Goal: Information Seeking & Learning: Compare options

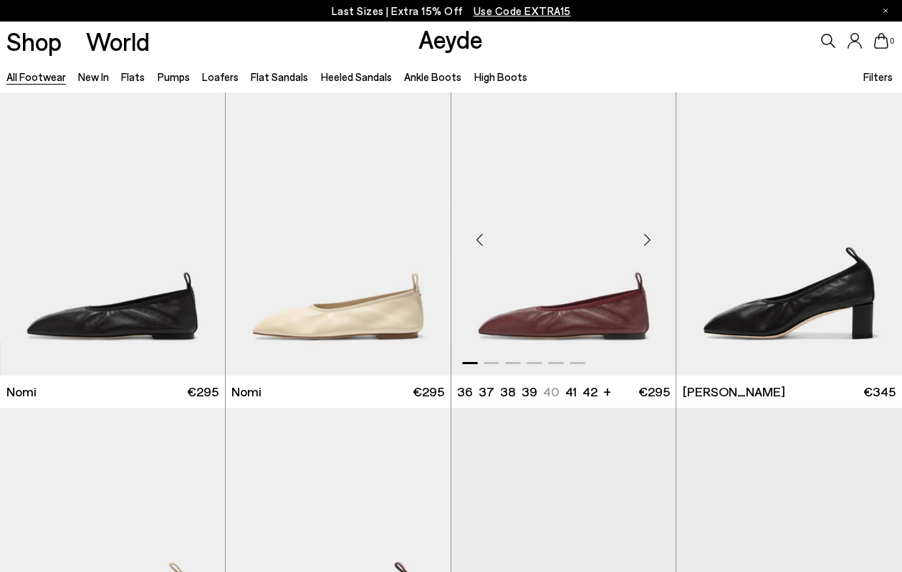
click at [507, 282] on img "1 / 6" at bounding box center [563, 233] width 225 height 283
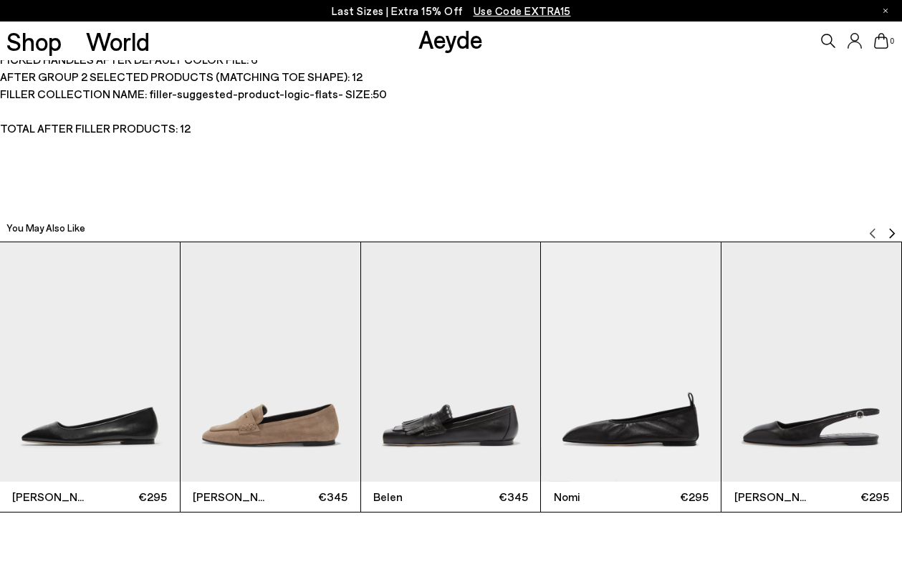
scroll to position [2793, 0]
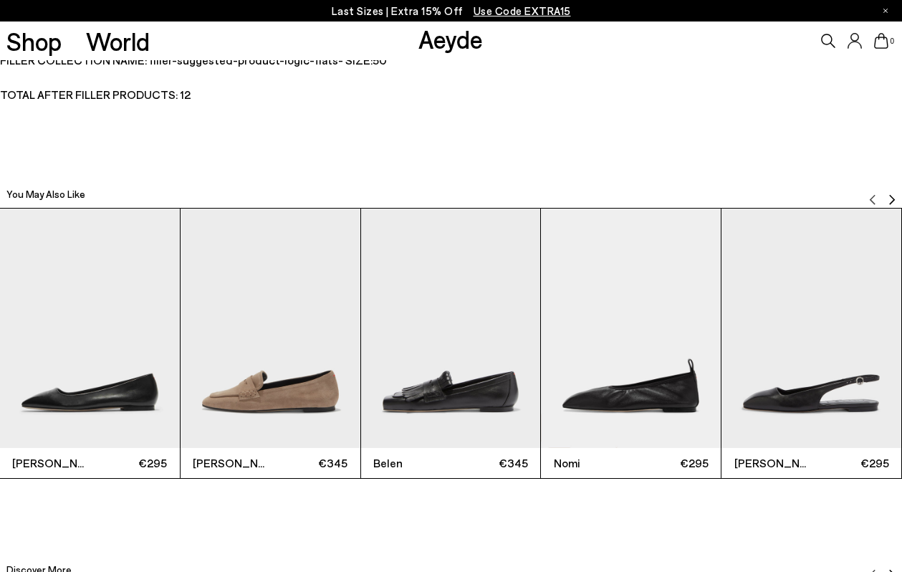
click at [889, 196] on img "Next slide" at bounding box center [891, 198] width 11 height 11
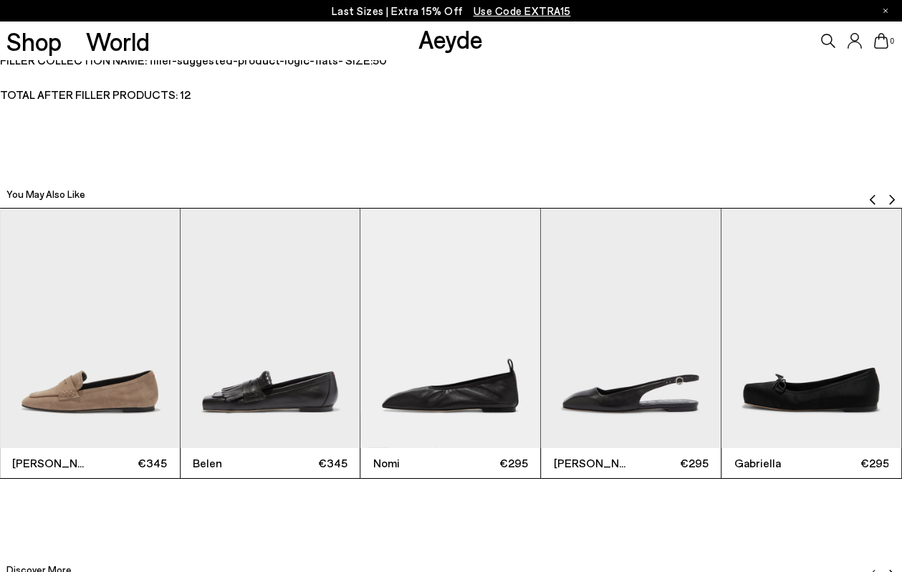
click at [889, 196] on img "Next slide" at bounding box center [891, 198] width 11 height 11
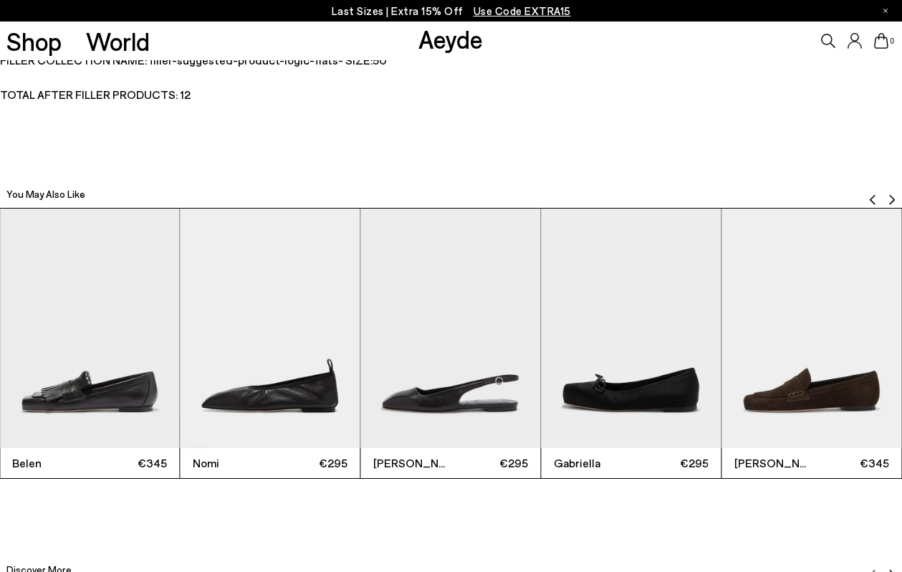
click at [890, 196] on img "Next slide" at bounding box center [891, 198] width 11 height 11
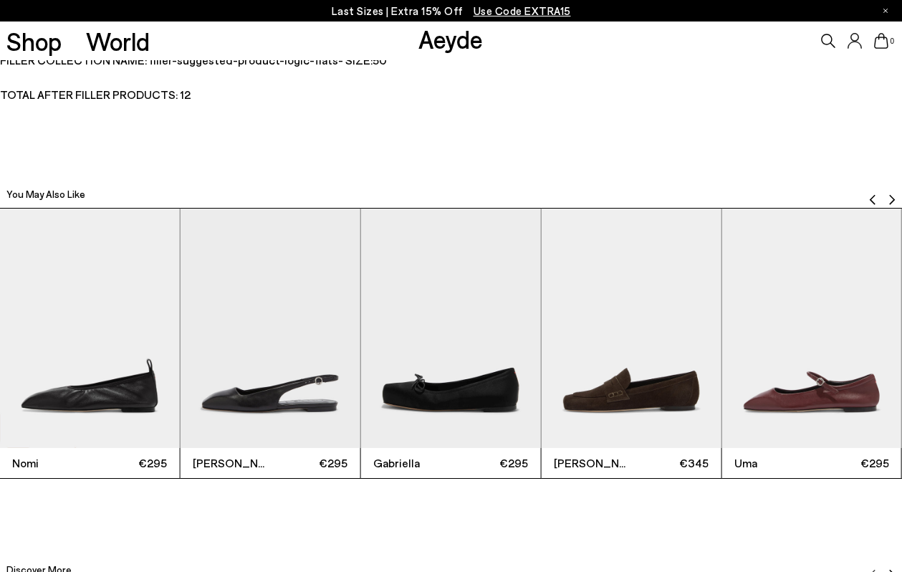
click at [892, 196] on img "Next slide" at bounding box center [891, 198] width 11 height 11
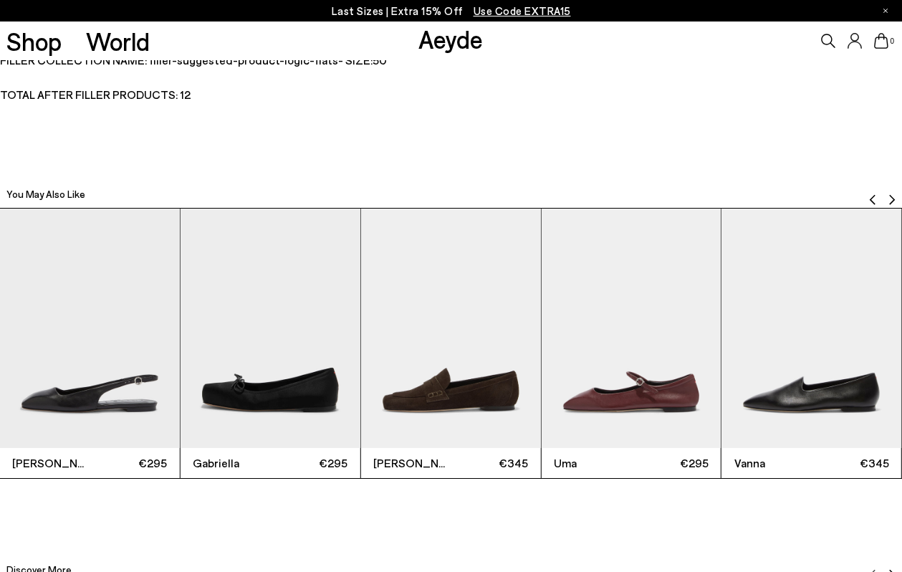
click at [892, 196] on img "Next slide" at bounding box center [891, 198] width 11 height 11
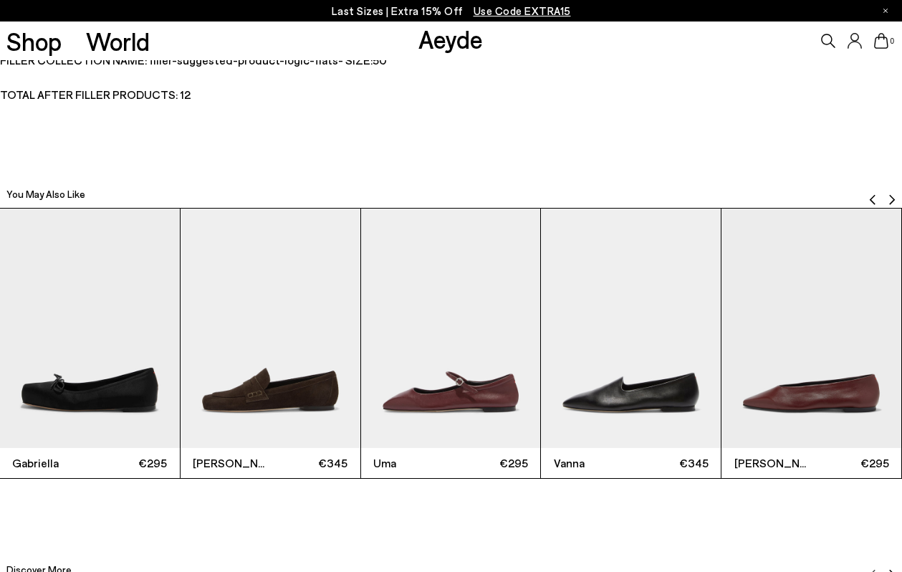
click at [892, 196] on img "Next slide" at bounding box center [891, 198] width 11 height 11
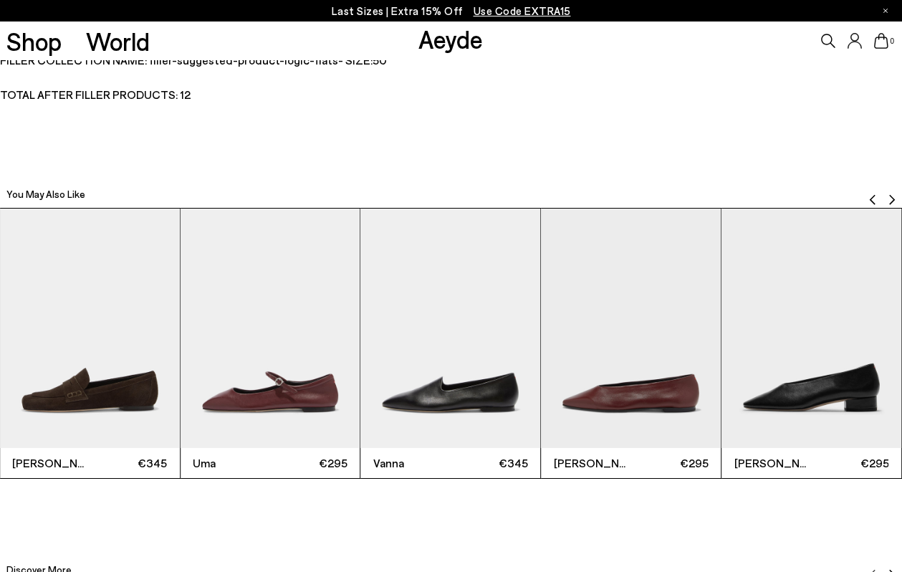
click at [893, 196] on img "Next slide" at bounding box center [891, 198] width 11 height 11
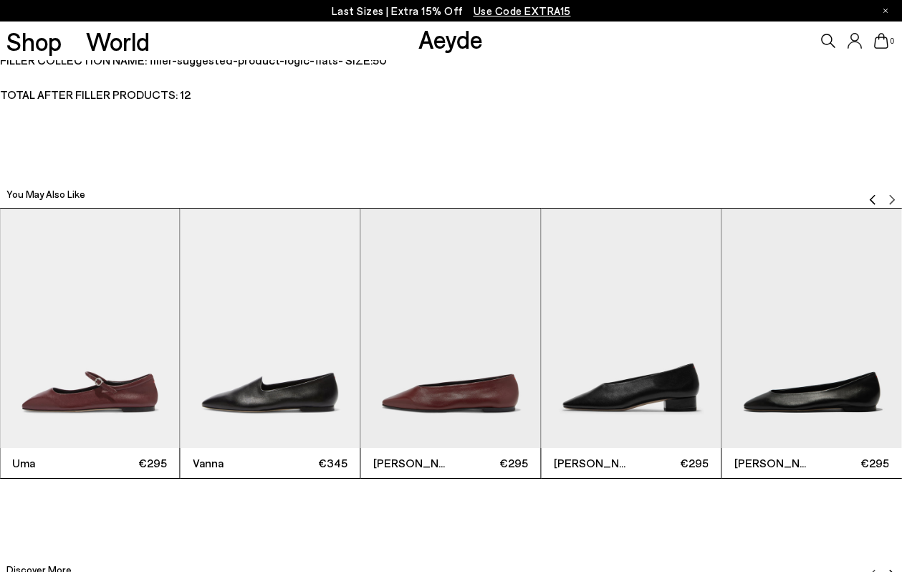
click at [874, 199] on img "Previous slide" at bounding box center [872, 198] width 11 height 11
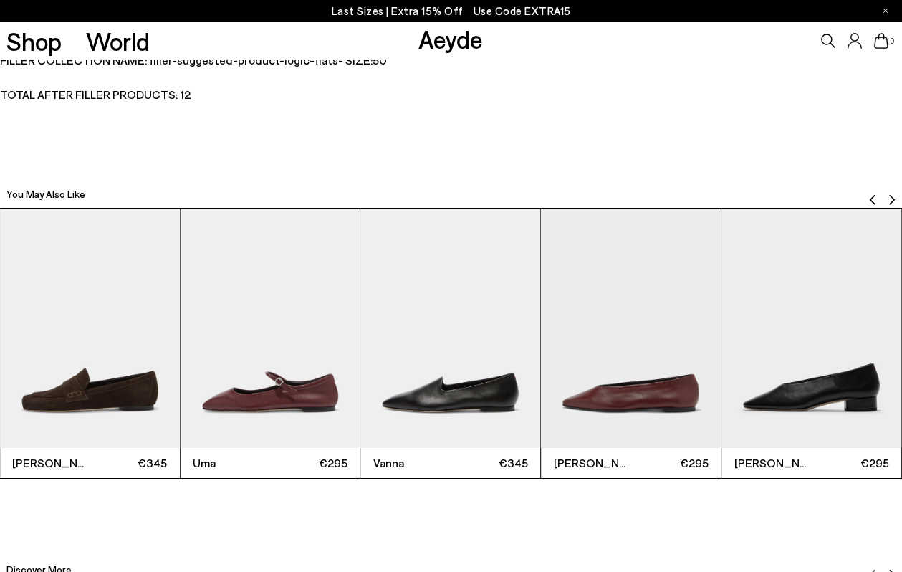
click at [874, 199] on img "Previous slide" at bounding box center [872, 198] width 11 height 11
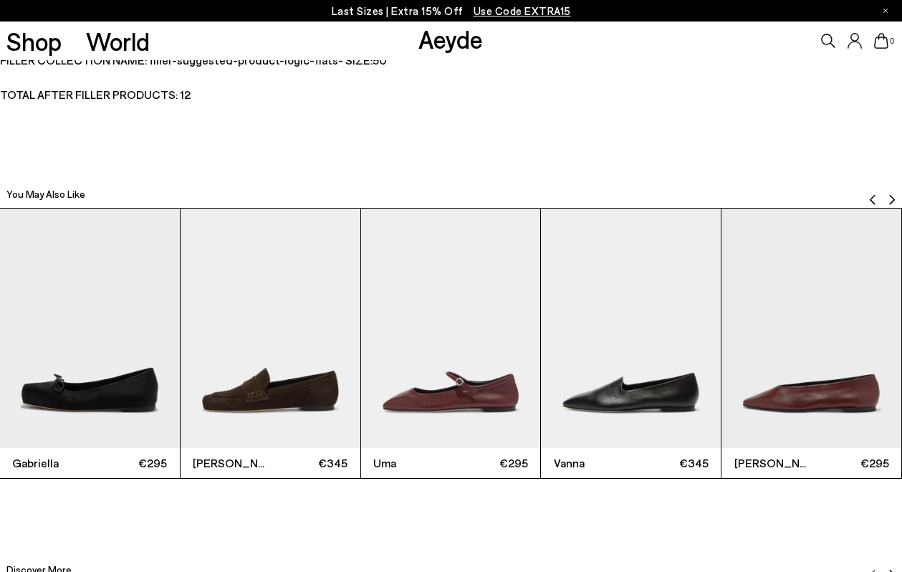
click at [874, 199] on img "Previous slide" at bounding box center [872, 198] width 11 height 11
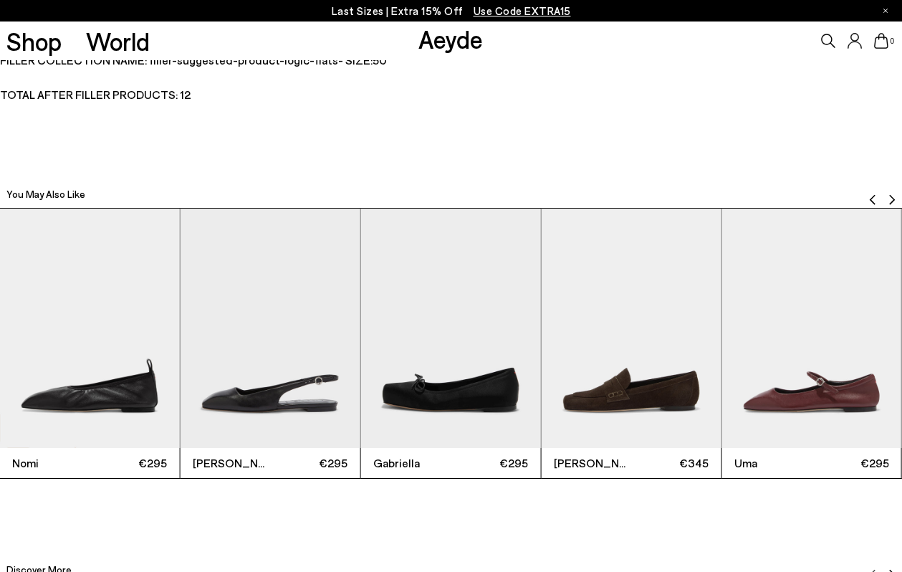
click at [874, 199] on img "Previous slide" at bounding box center [872, 198] width 11 height 11
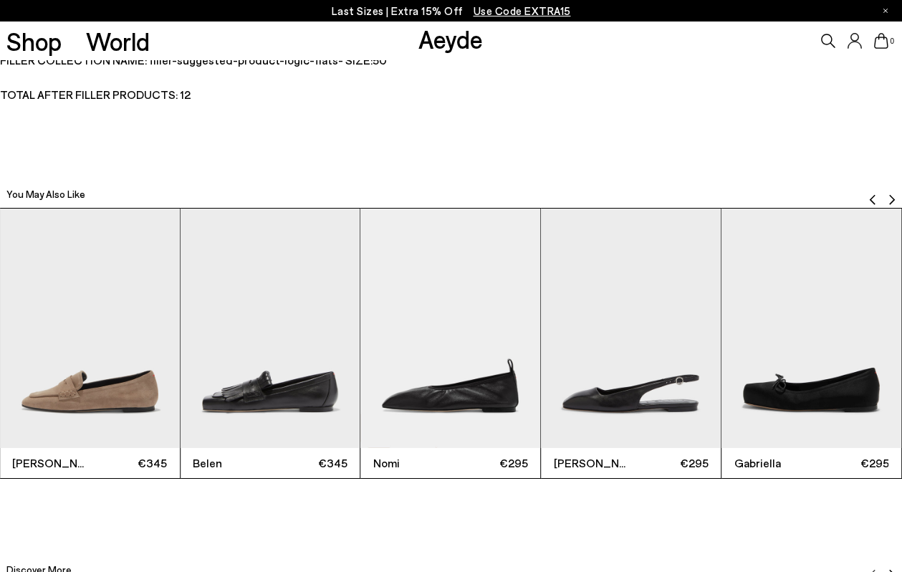
click at [875, 199] on img "Previous slide" at bounding box center [872, 198] width 11 height 11
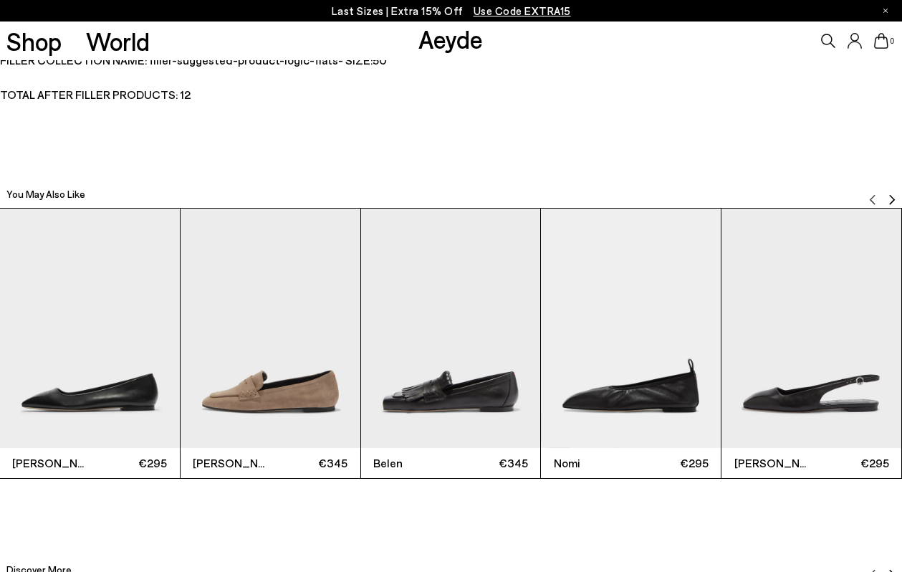
click at [272, 361] on img "2 / 12" at bounding box center [271, 328] width 180 height 239
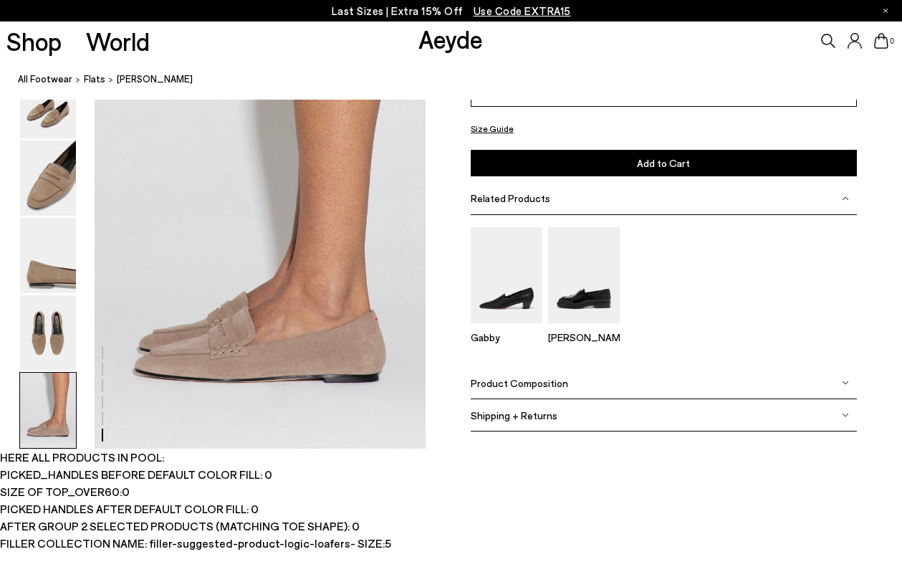
scroll to position [2163, 0]
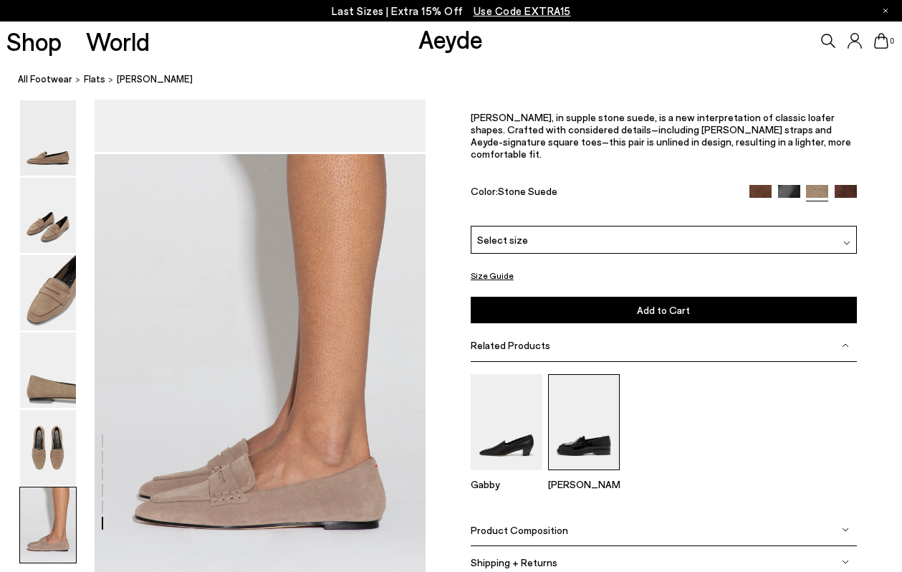
click at [568, 408] on img at bounding box center [584, 421] width 72 height 95
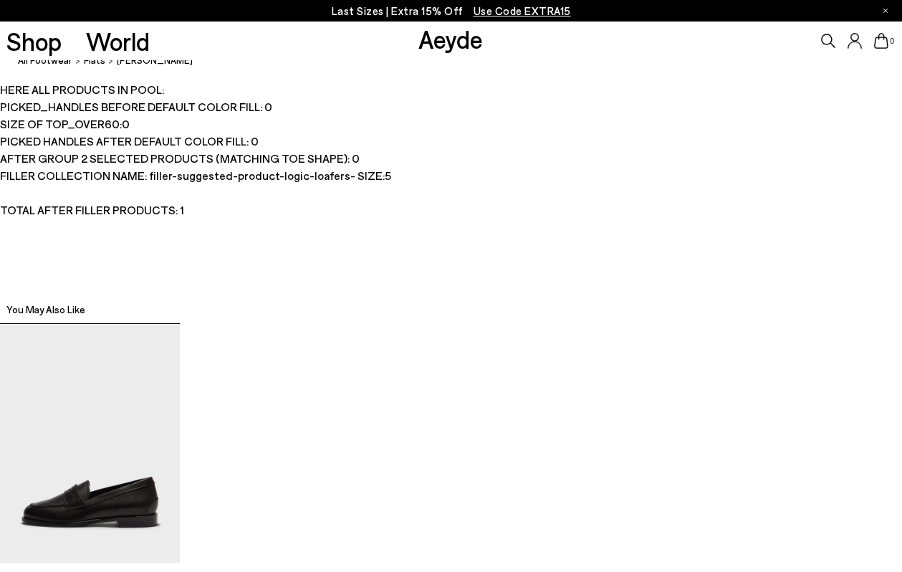
scroll to position [2676, 0]
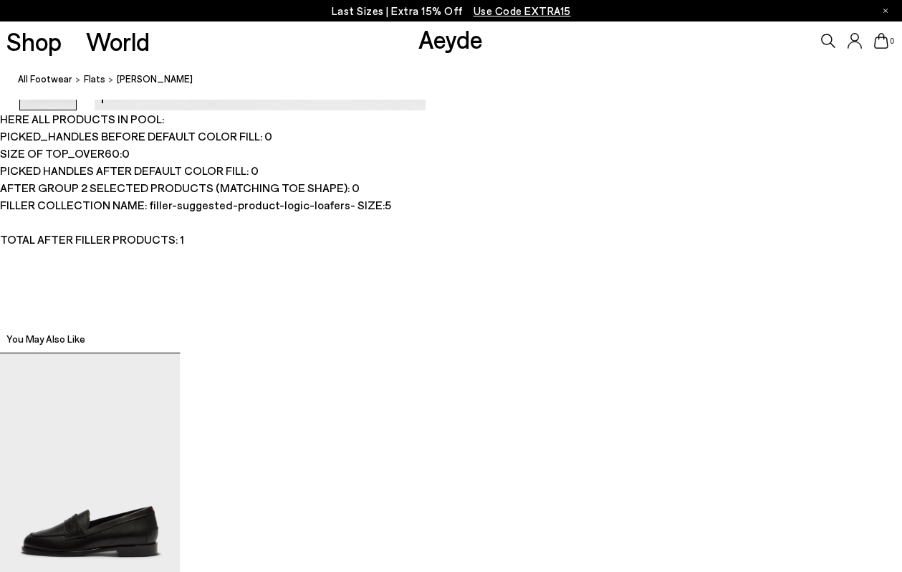
scroll to position [2676, 0]
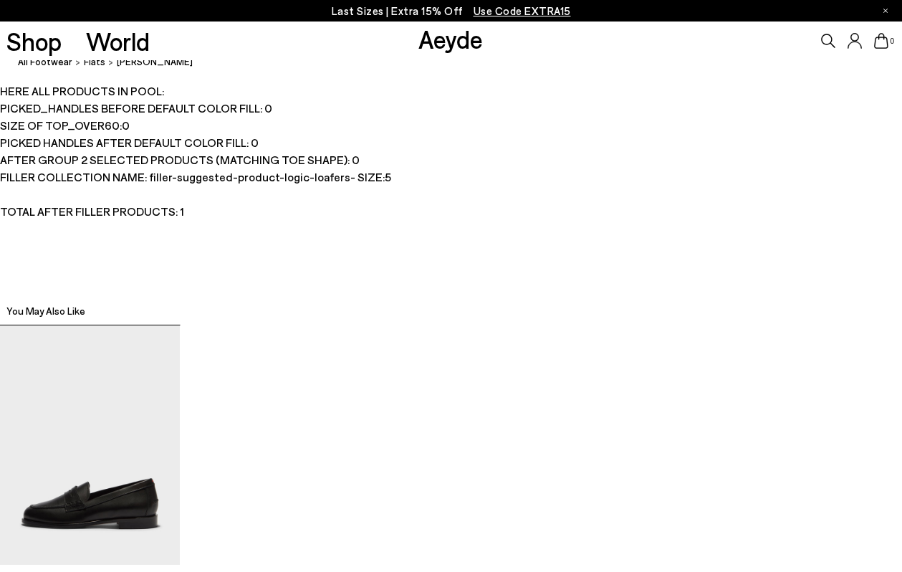
click at [41, 262] on div "HERE ALL PRODUCTS IN POOL: PICKED_HANDLES BEFORE DEFAULT COLOR FILL: 0 SIZE OF …" at bounding box center [451, 338] width 902 height 513
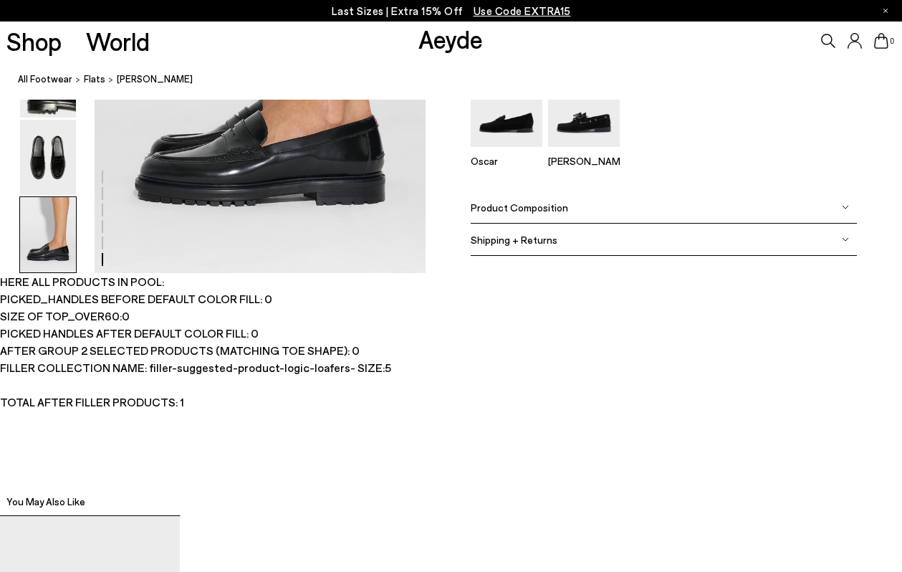
scroll to position [2493, 0]
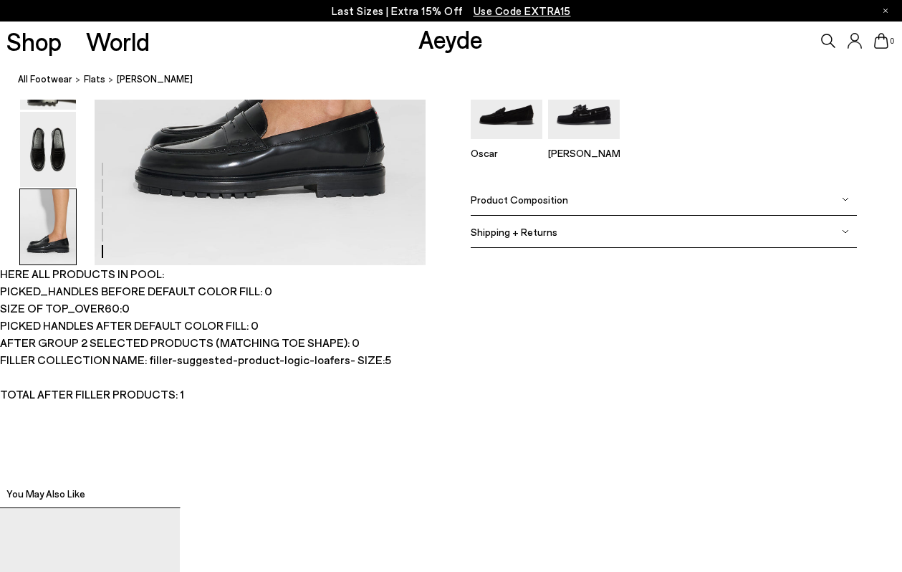
click at [272, 375] on div "HERE ALL PRODUCTS IN POOL: PICKED_HANDLES BEFORE DEFAULT COLOR FILL: 0 SIZE OF …" at bounding box center [451, 521] width 902 height 513
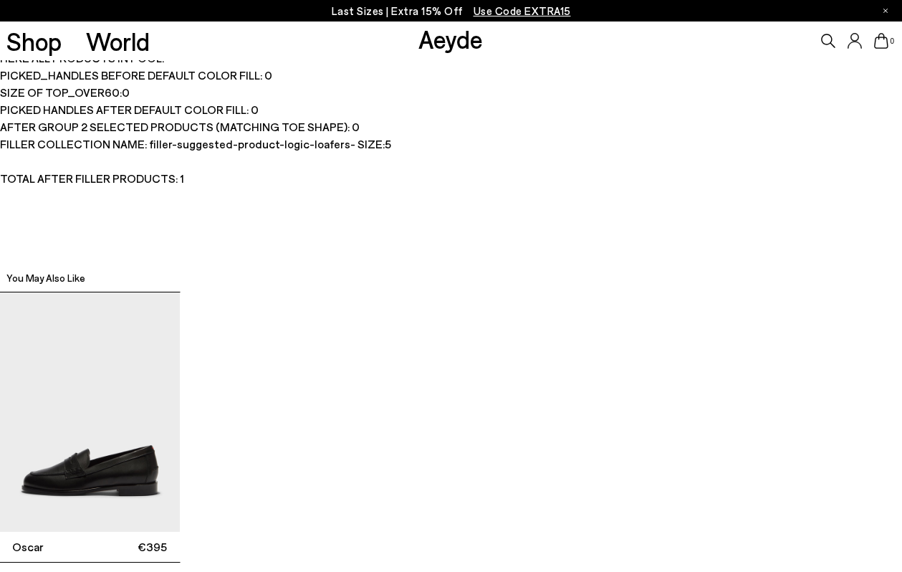
scroll to position [2708, 0]
click at [301, 196] on div "HERE ALL PRODUCTS IN POOL: PICKED_HANDLES BEFORE DEFAULT COLOR FILL: 0 SIZE OF …" at bounding box center [451, 306] width 902 height 513
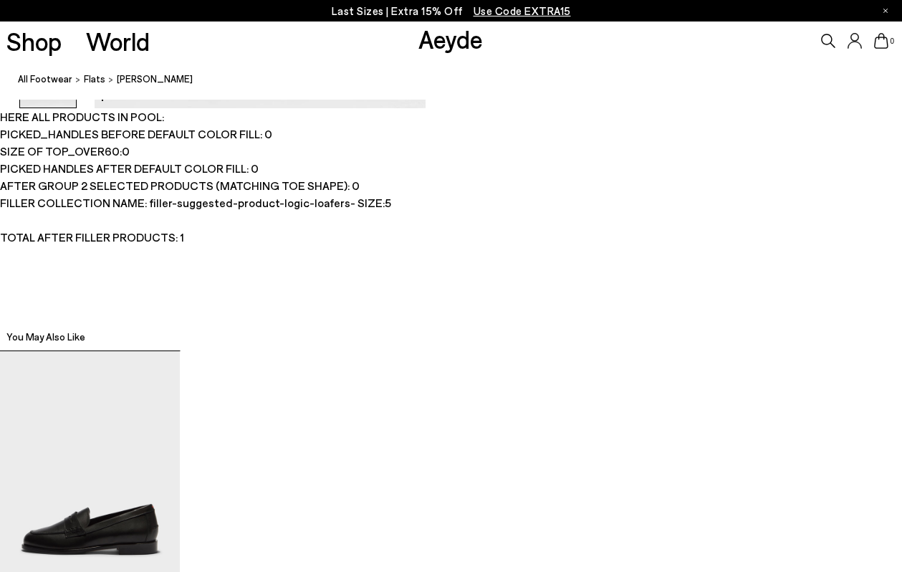
scroll to position [2639, 0]
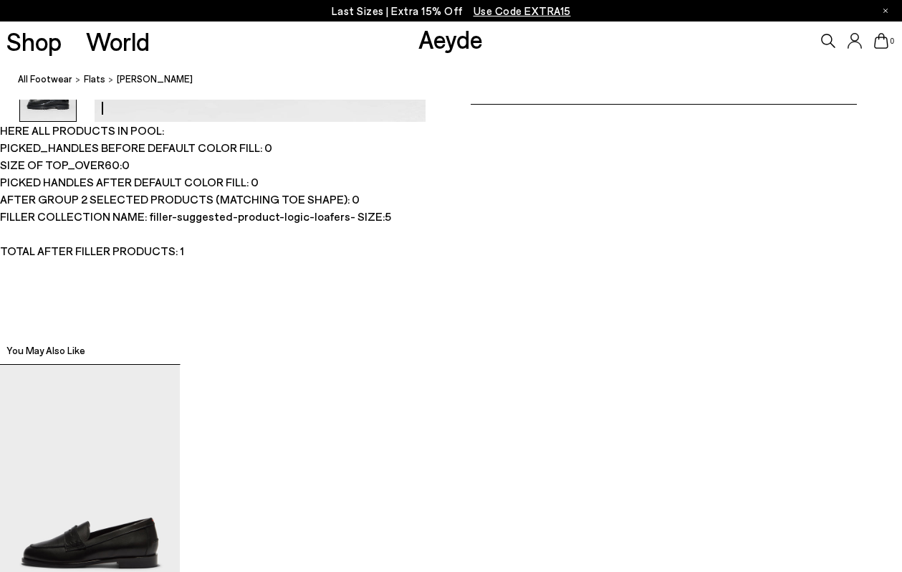
scroll to position [2637, 0]
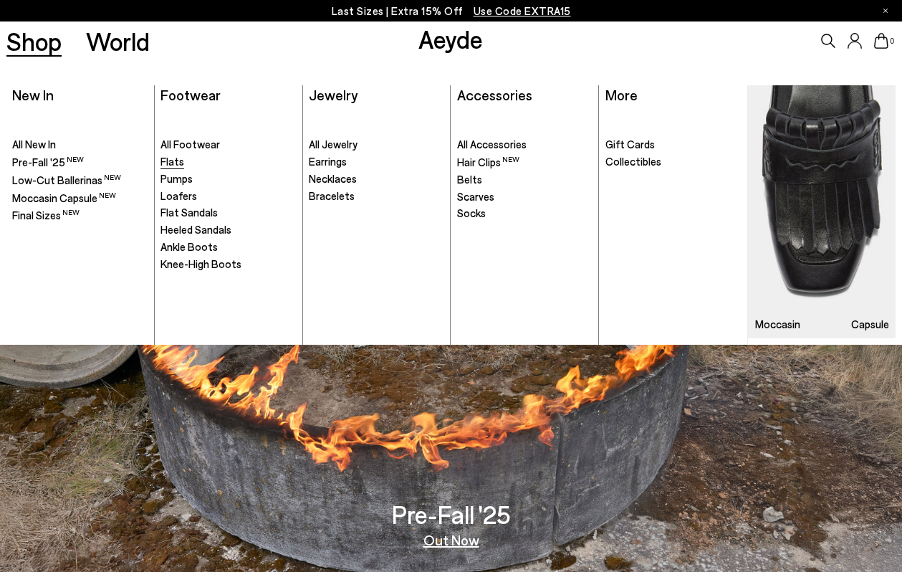
click at [168, 165] on span "Flats" at bounding box center [173, 161] width 24 height 13
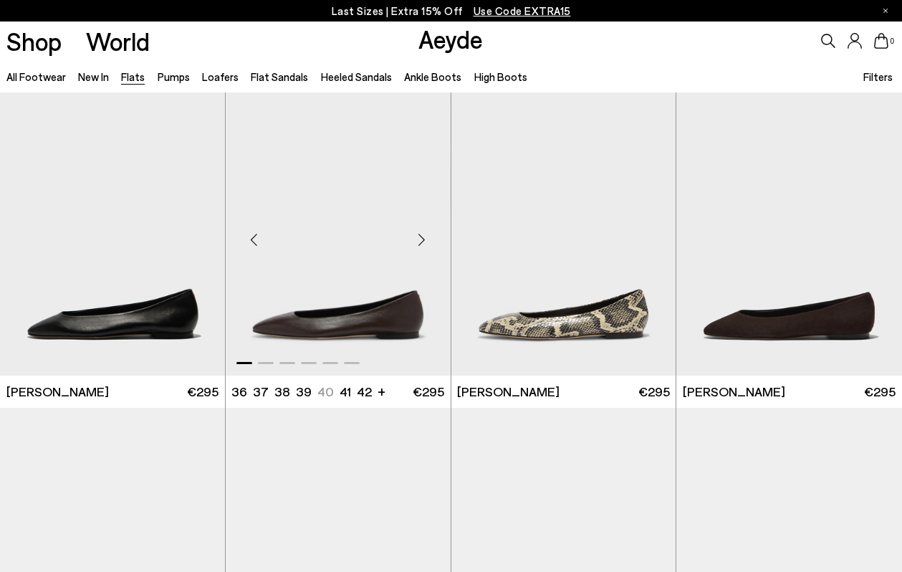
click at [305, 263] on img "1 / 6" at bounding box center [338, 233] width 225 height 283
click at [327, 269] on img "1 / 6" at bounding box center [338, 233] width 225 height 283
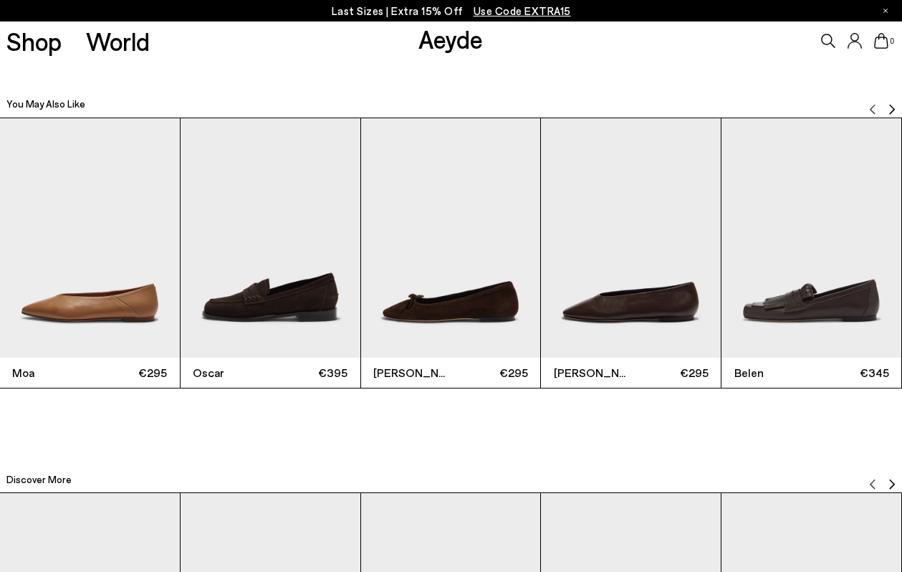
scroll to position [2861, 0]
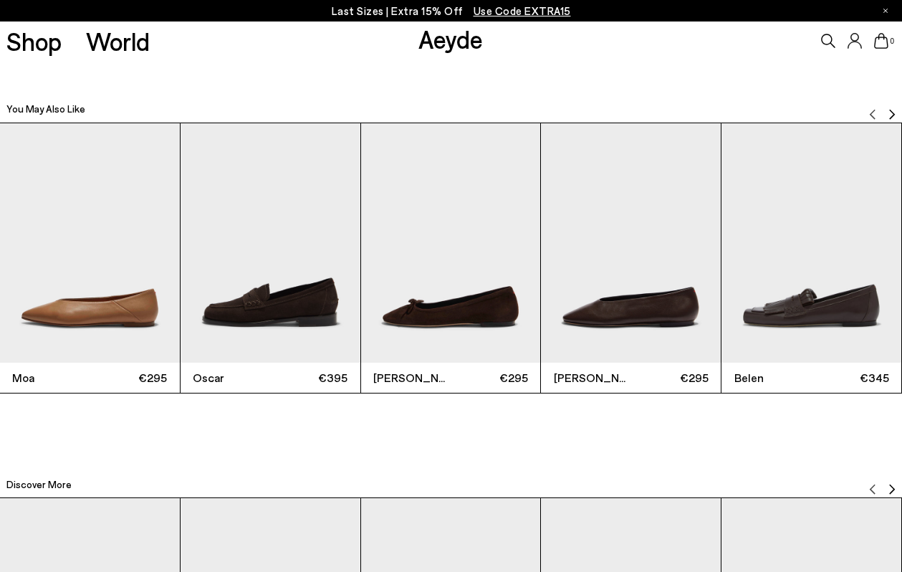
click at [893, 114] on img "Next slide" at bounding box center [891, 113] width 11 height 11
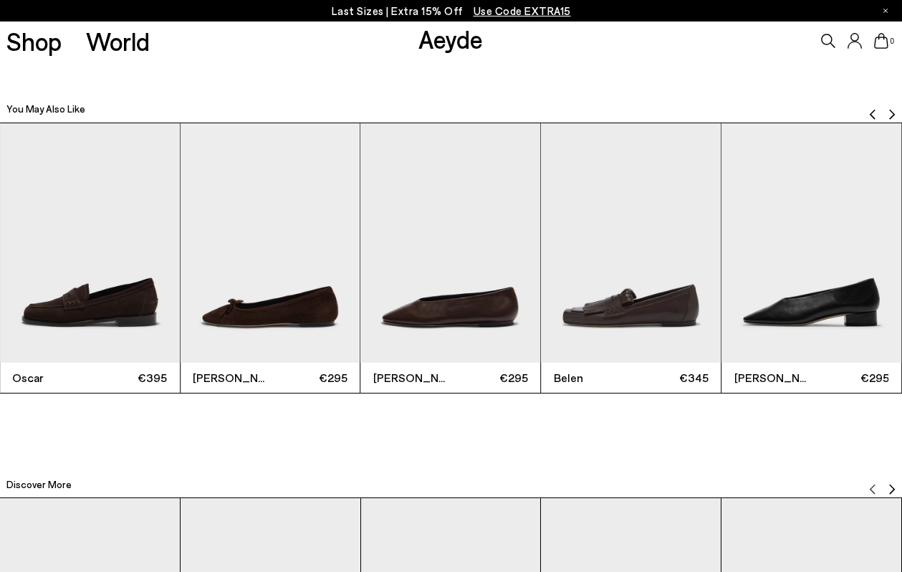
click at [893, 114] on img "Next slide" at bounding box center [891, 113] width 11 height 11
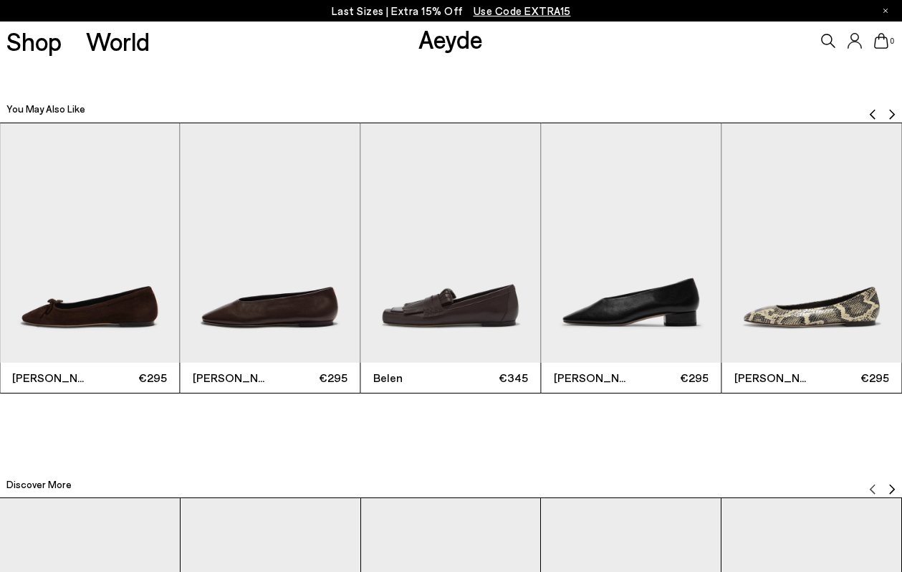
click at [893, 114] on img "Next slide" at bounding box center [891, 113] width 11 height 11
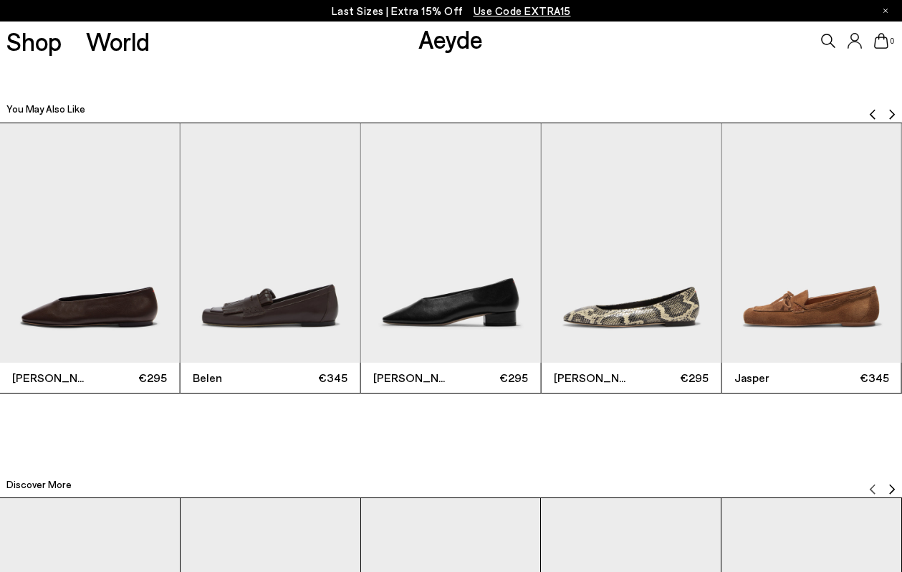
click at [893, 114] on img "Next slide" at bounding box center [891, 113] width 11 height 11
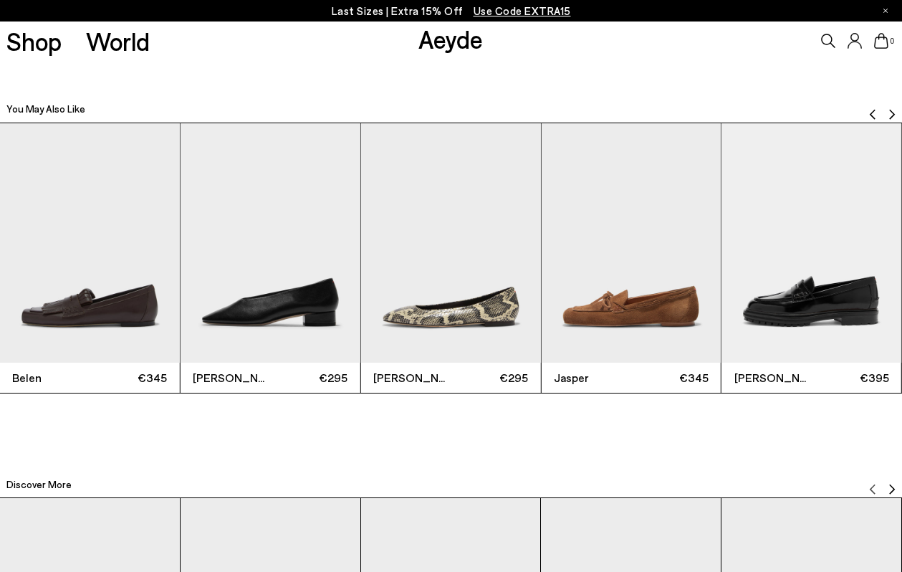
click at [893, 114] on img "Next slide" at bounding box center [891, 113] width 11 height 11
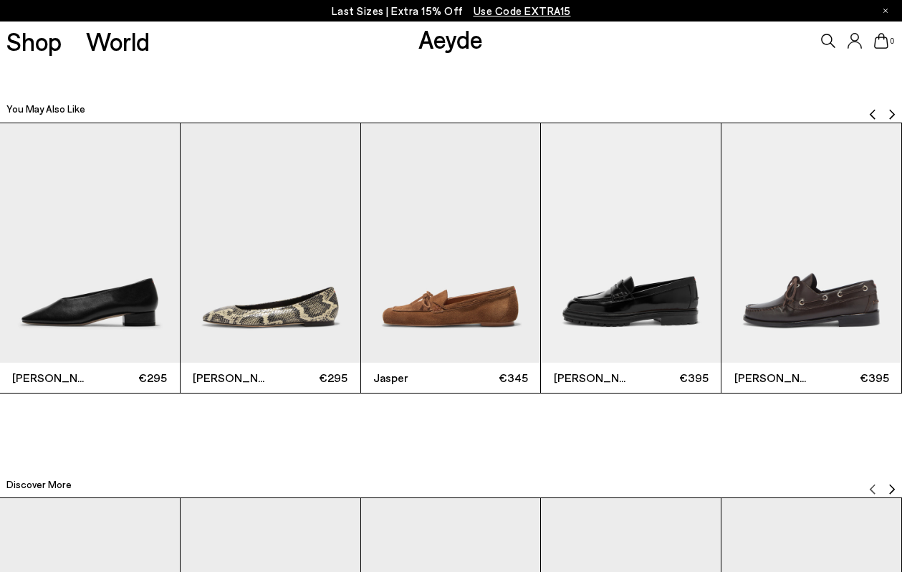
click at [893, 114] on img "Next slide" at bounding box center [891, 113] width 11 height 11
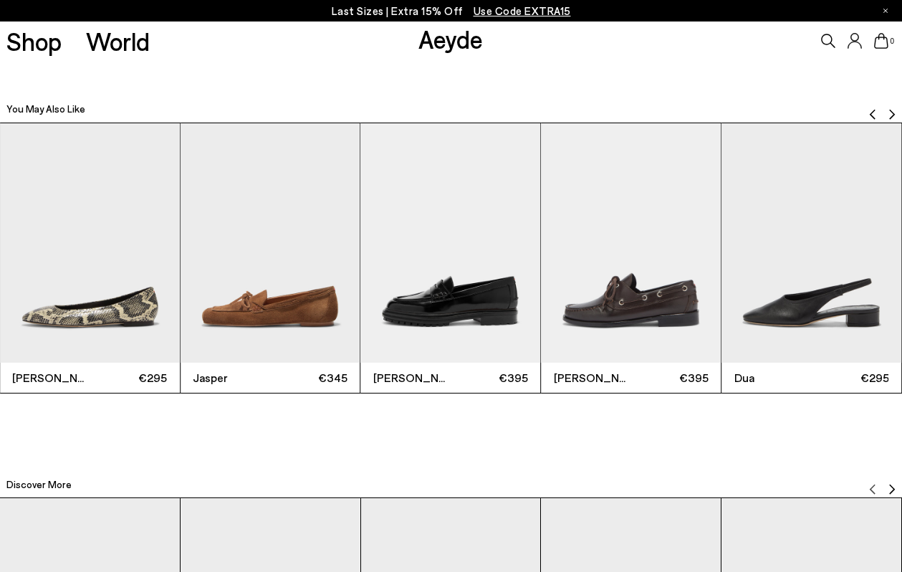
click at [893, 114] on img "Next slide" at bounding box center [891, 113] width 11 height 11
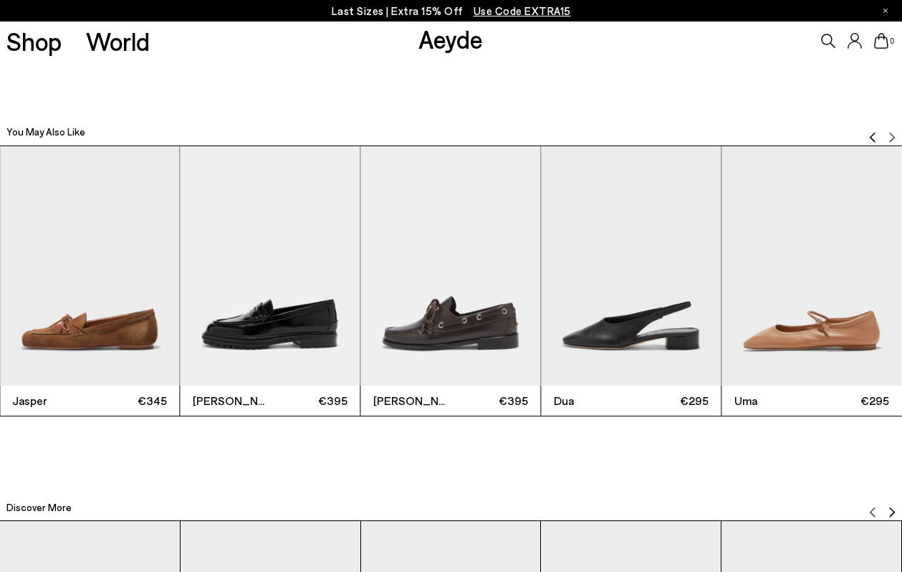
scroll to position [2837, 0]
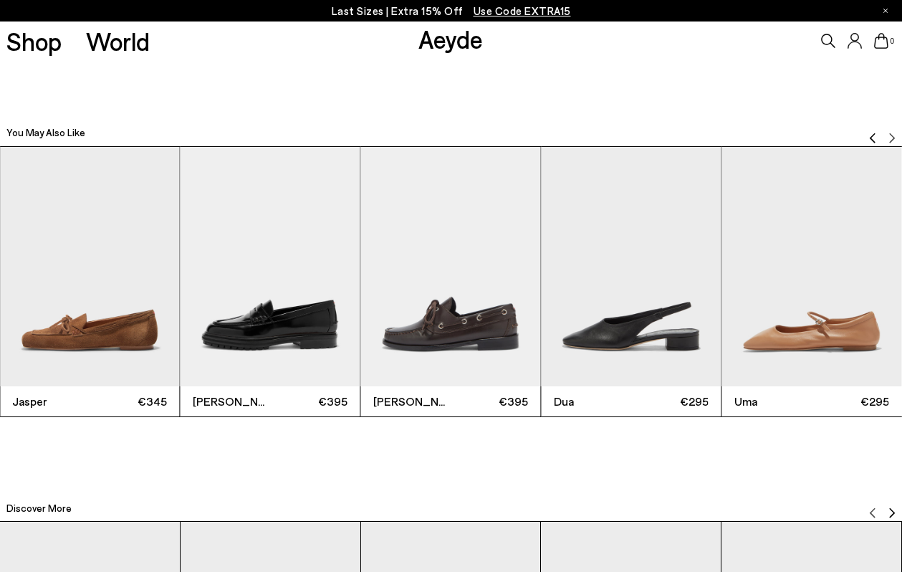
click at [873, 133] on img "Previous slide" at bounding box center [872, 137] width 11 height 11
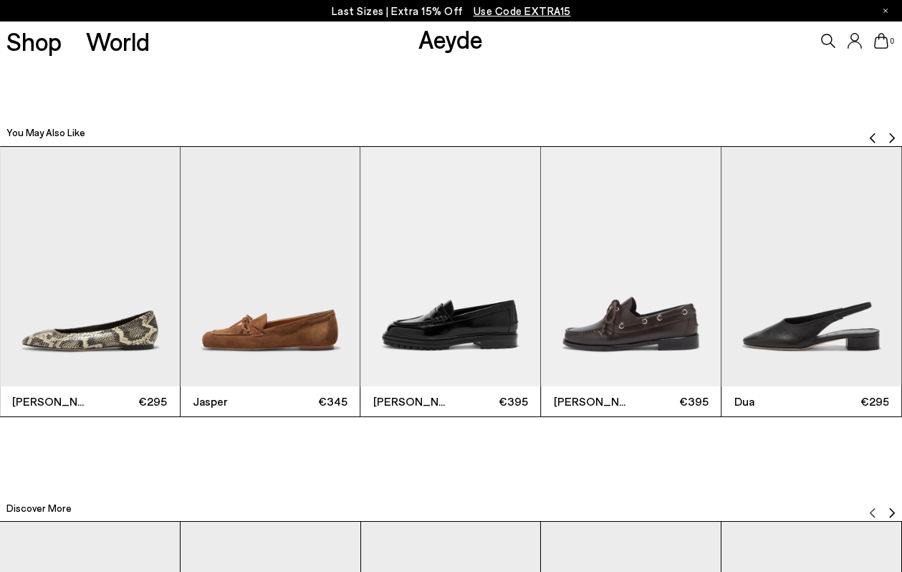
click at [873, 133] on img "Previous slide" at bounding box center [872, 137] width 11 height 11
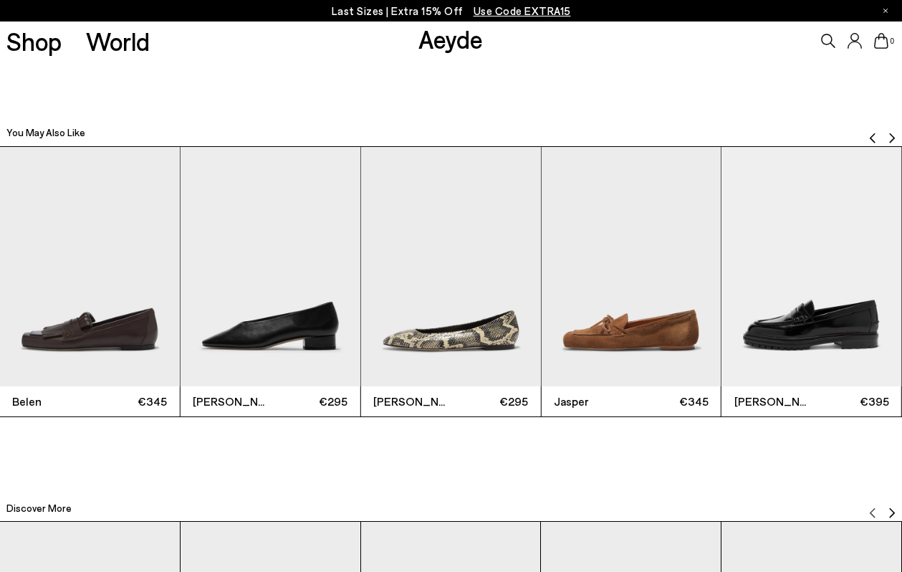
click at [873, 133] on img "Previous slide" at bounding box center [872, 137] width 11 height 11
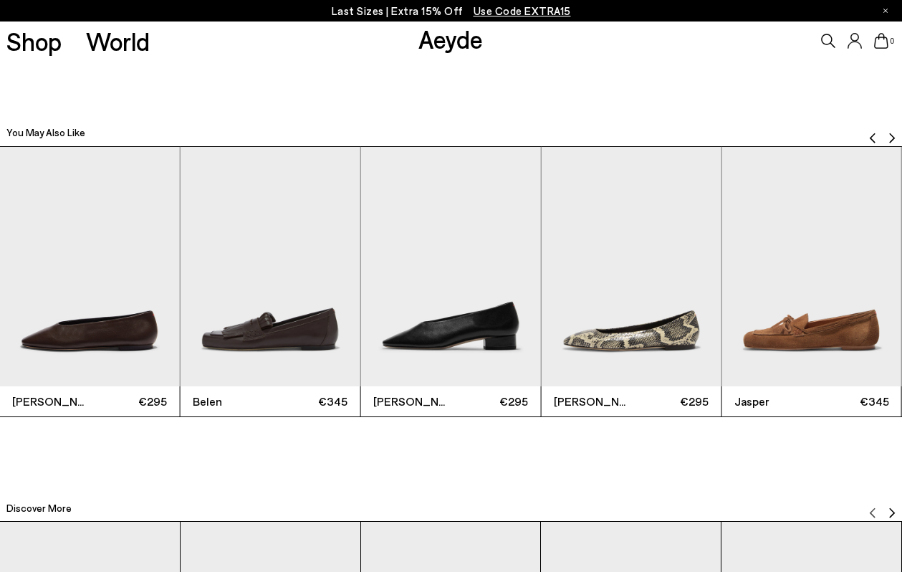
click at [873, 133] on img "Previous slide" at bounding box center [872, 137] width 11 height 11
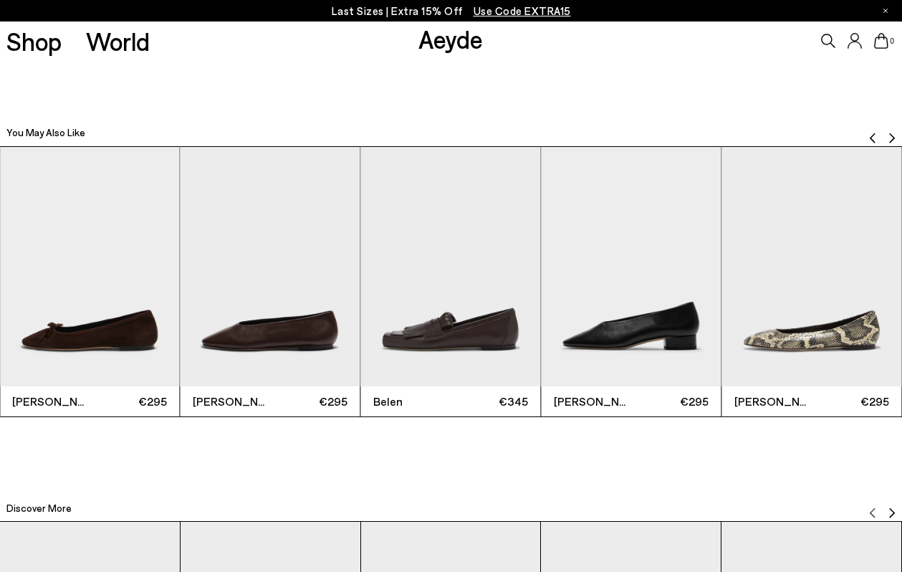
click at [873, 133] on img "Previous slide" at bounding box center [872, 137] width 11 height 11
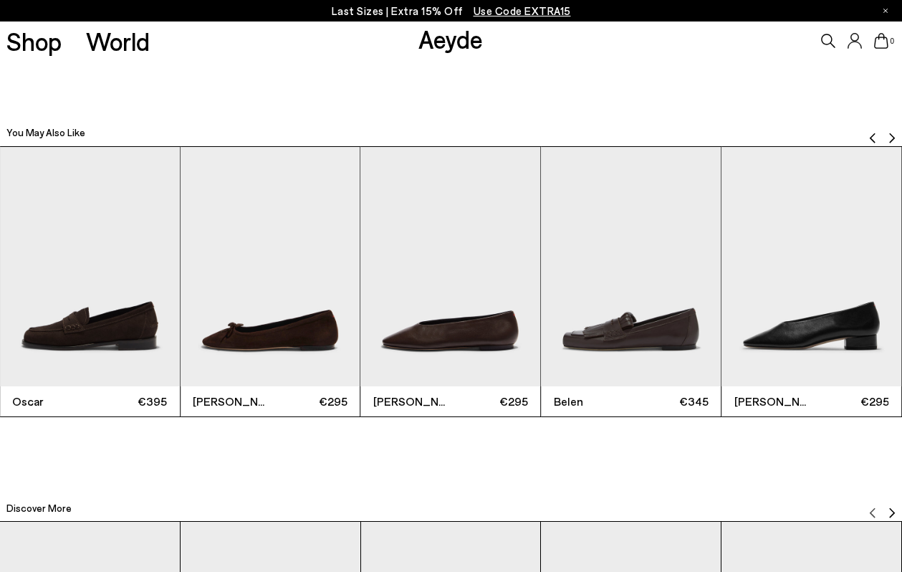
click at [873, 133] on img "Previous slide" at bounding box center [872, 137] width 11 height 11
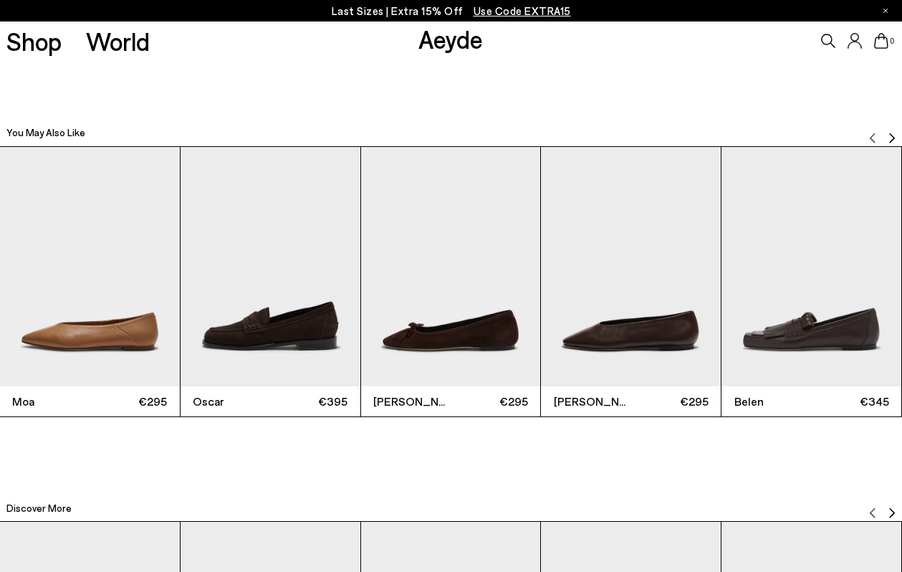
click at [897, 135] on img "Next slide" at bounding box center [891, 137] width 11 height 11
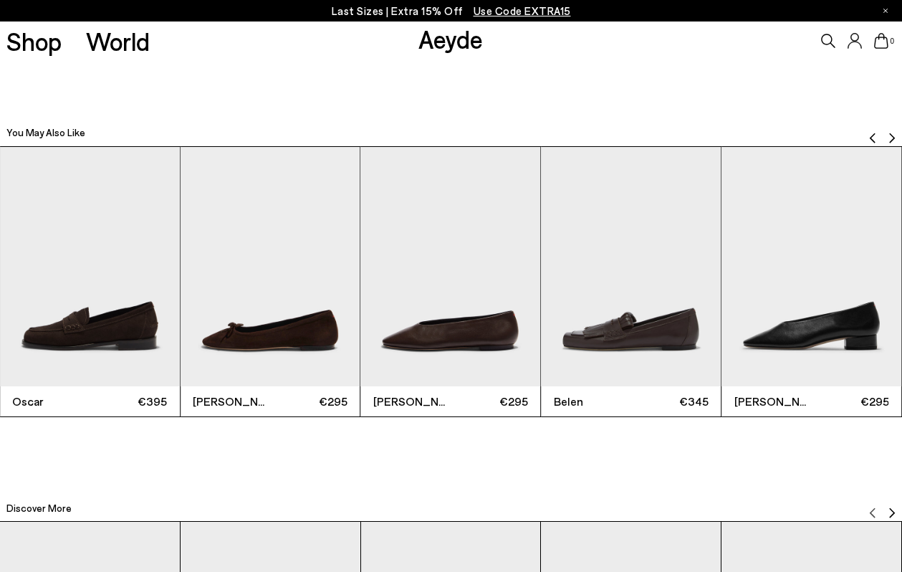
click at [897, 135] on img "Next slide" at bounding box center [891, 137] width 11 height 11
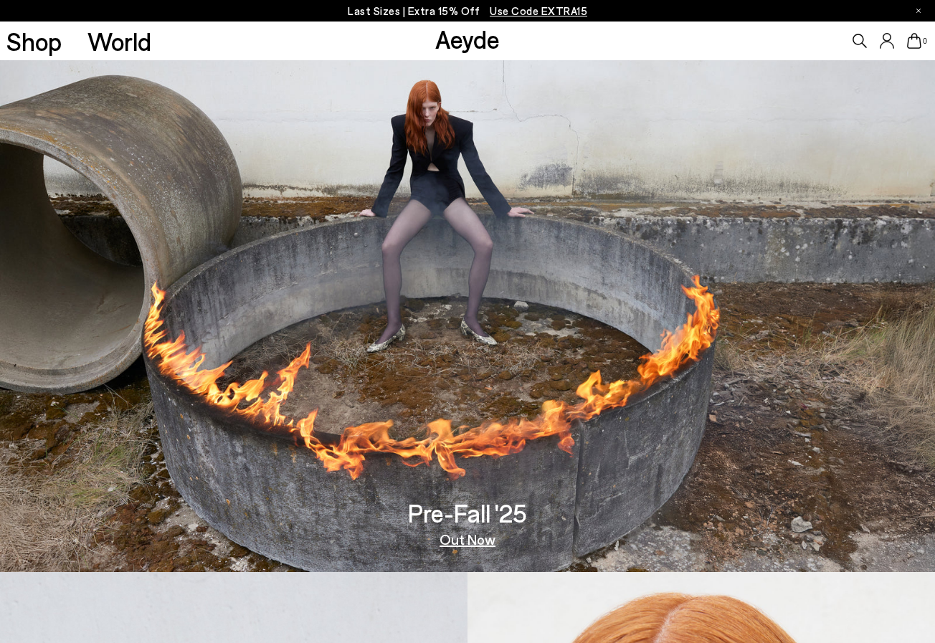
scroll to position [253, 0]
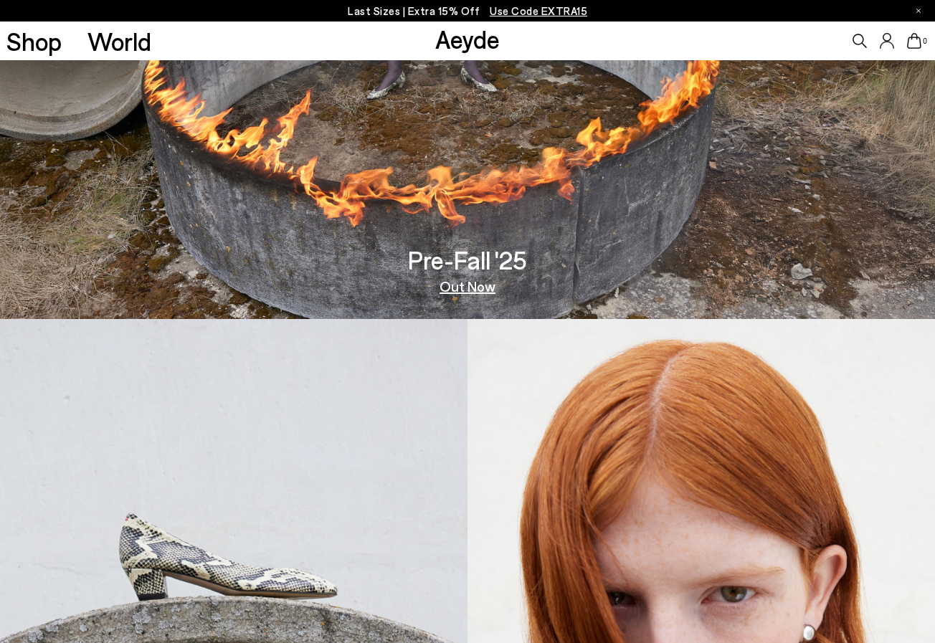
click at [292, 353] on img at bounding box center [233, 594] width 467 height 550
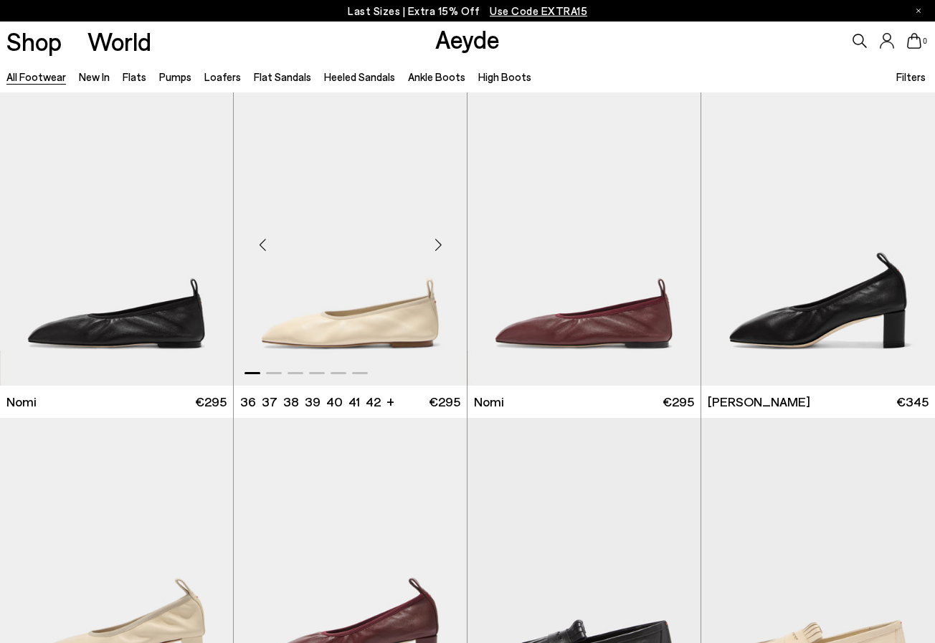
click at [317, 305] on img "1 / 6" at bounding box center [350, 238] width 233 height 293
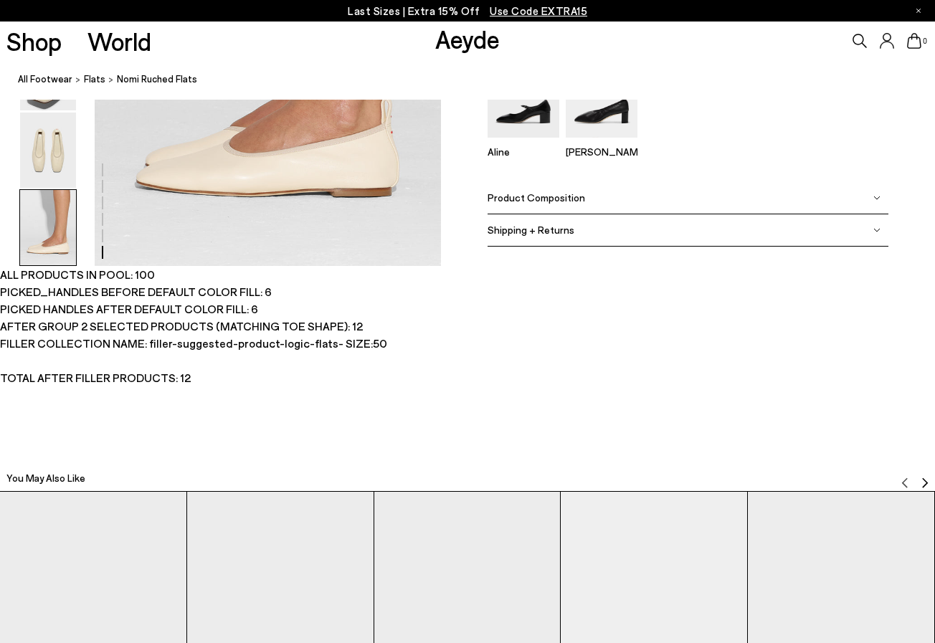
scroll to position [2819, 0]
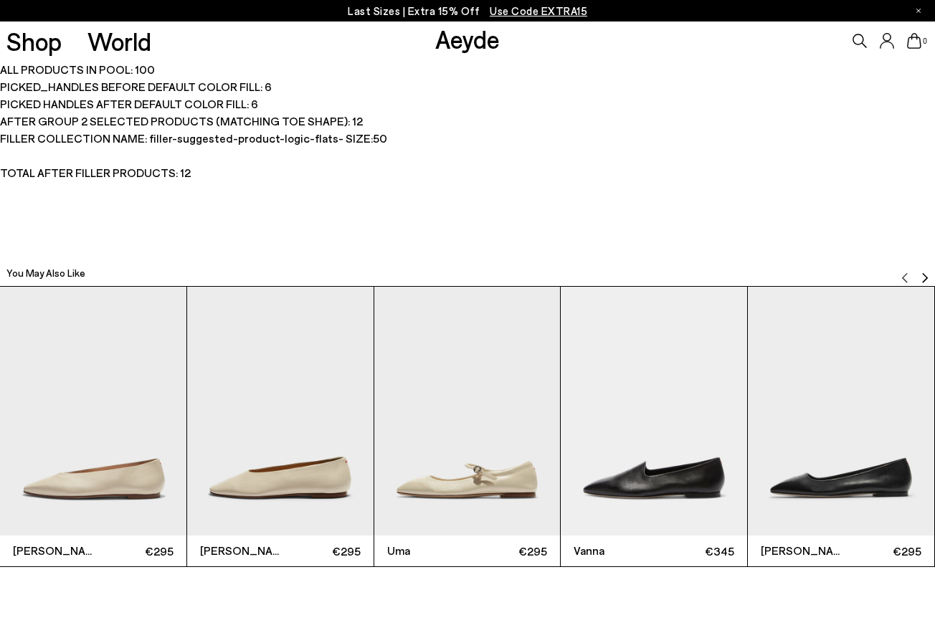
click at [927, 277] on img "Next slide" at bounding box center [924, 277] width 11 height 11
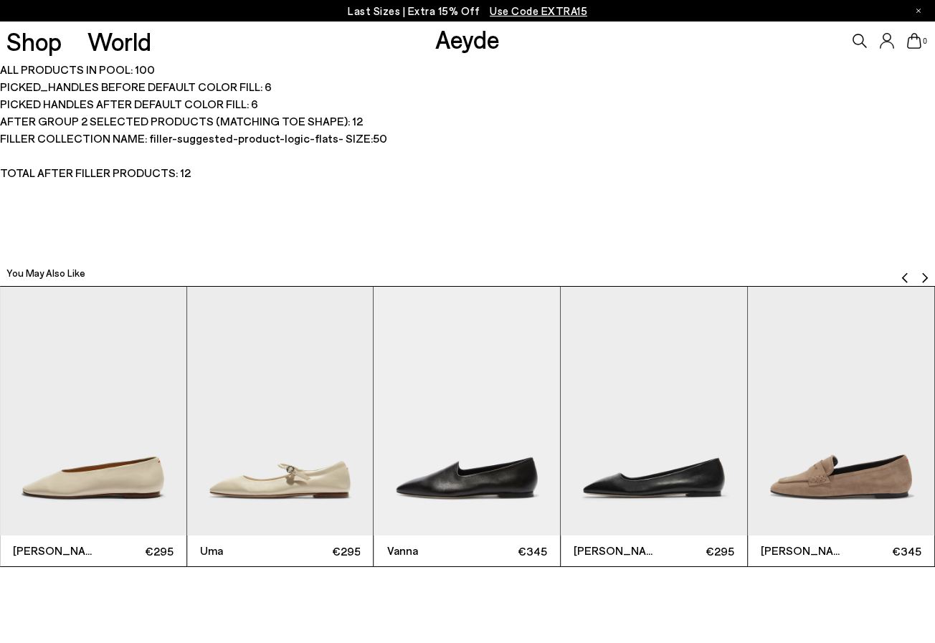
click at [927, 277] on img "Next slide" at bounding box center [924, 277] width 11 height 11
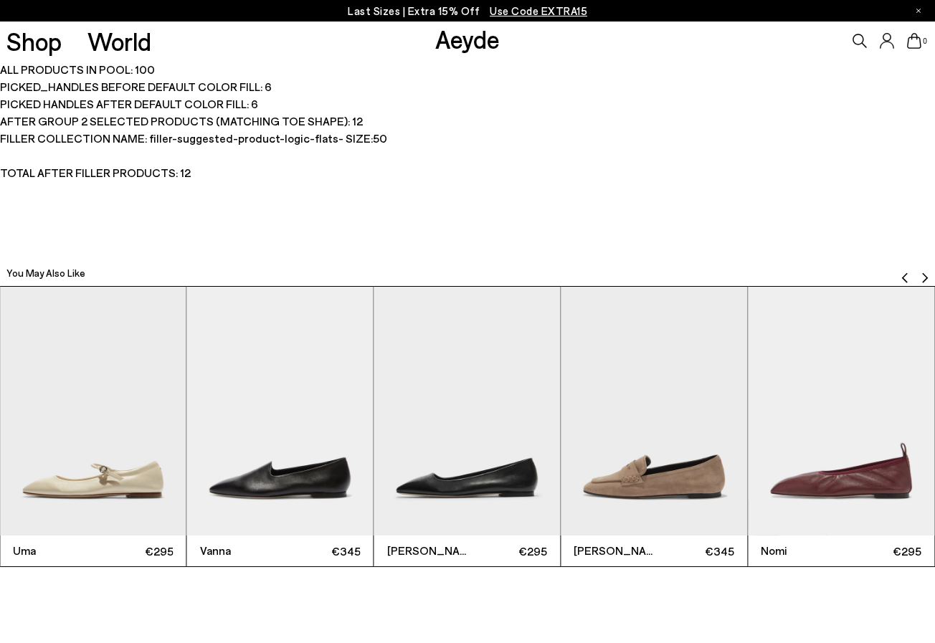
click at [927, 277] on img "Next slide" at bounding box center [924, 277] width 11 height 11
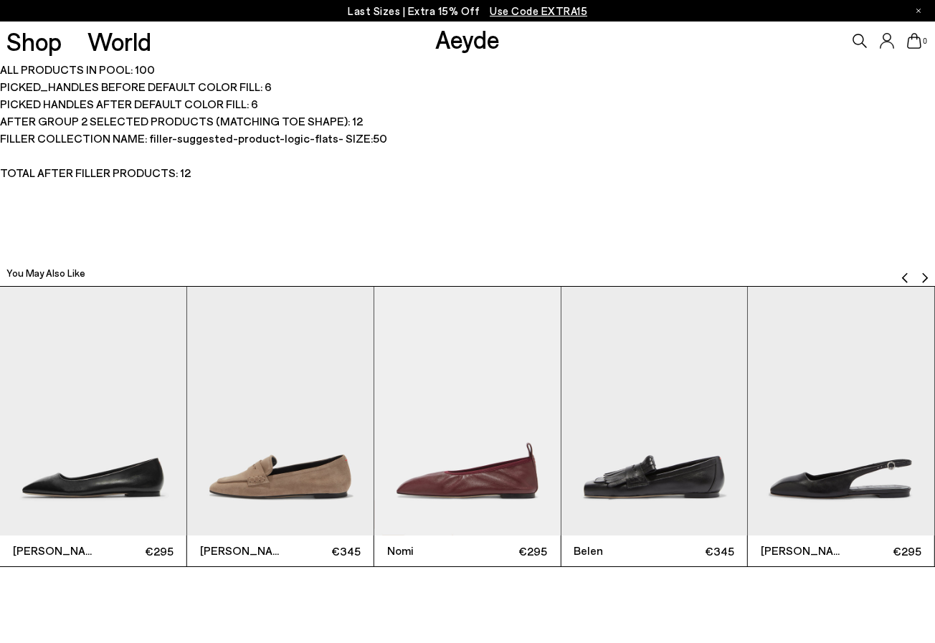
click at [927, 277] on img "Next slide" at bounding box center [924, 277] width 11 height 11
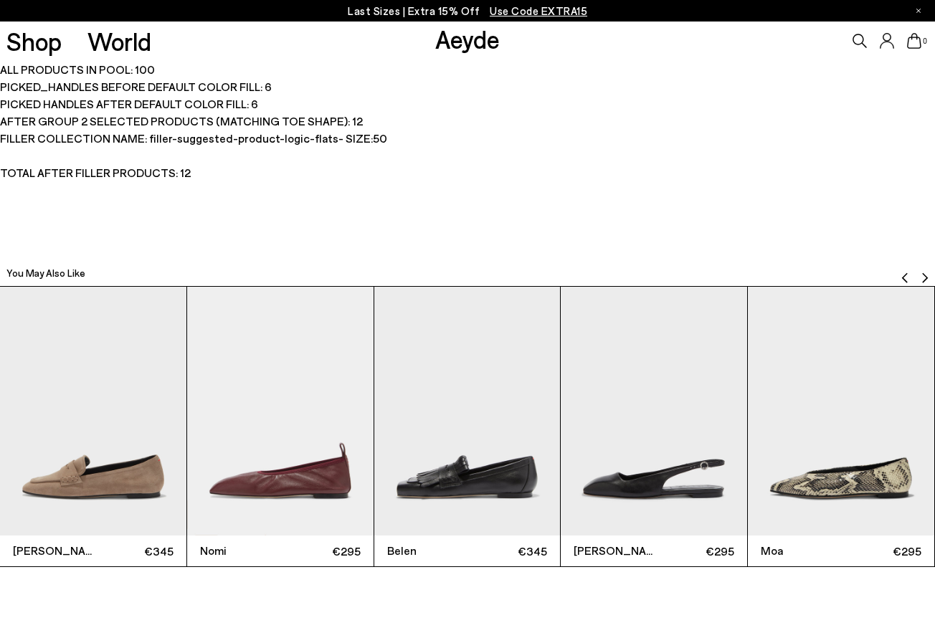
click at [927, 277] on img "Next slide" at bounding box center [924, 277] width 11 height 11
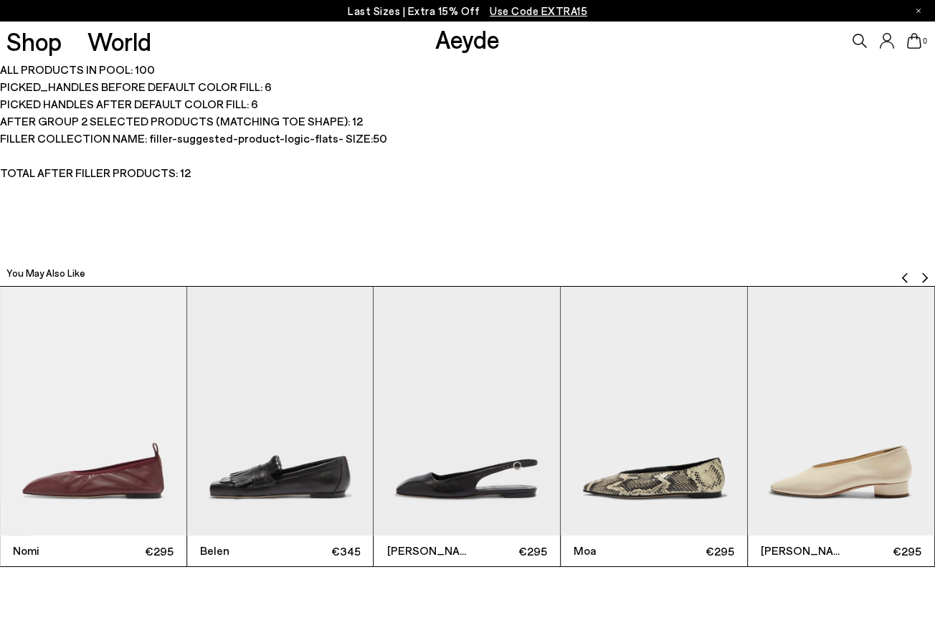
click at [927, 277] on img "Next slide" at bounding box center [924, 277] width 11 height 11
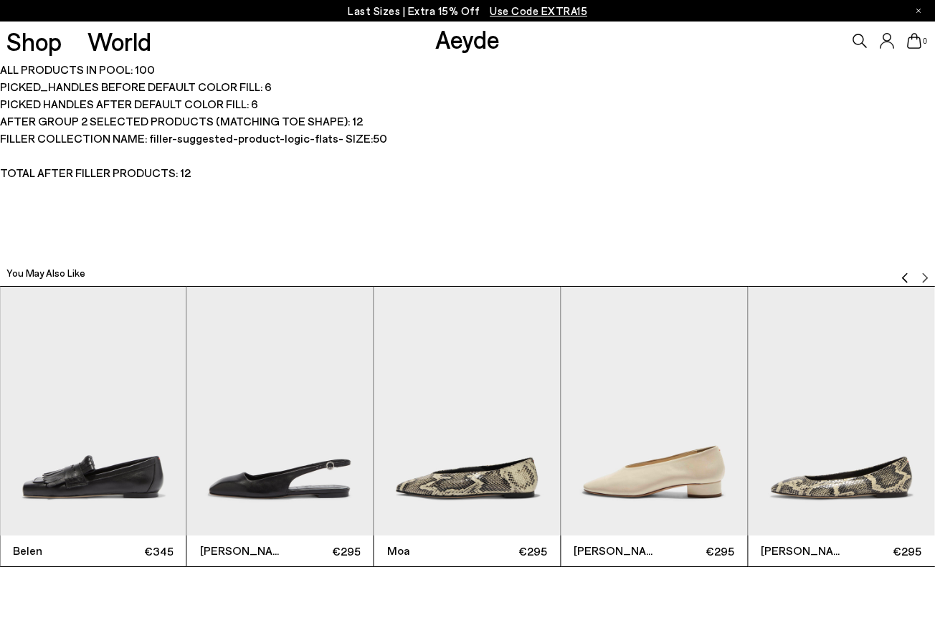
click at [904, 277] on img "Previous slide" at bounding box center [904, 277] width 11 height 11
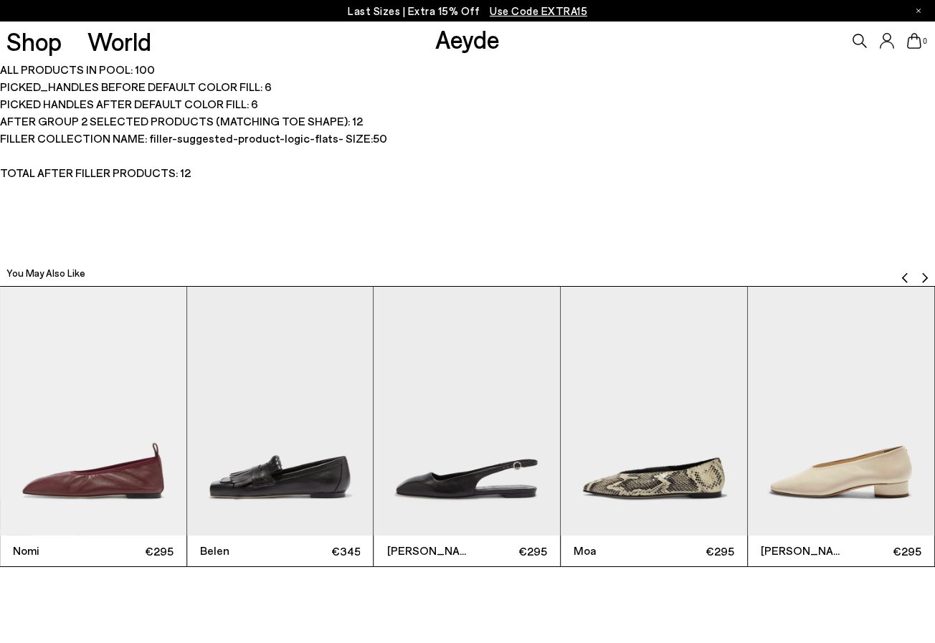
click at [904, 277] on img "Previous slide" at bounding box center [904, 277] width 11 height 11
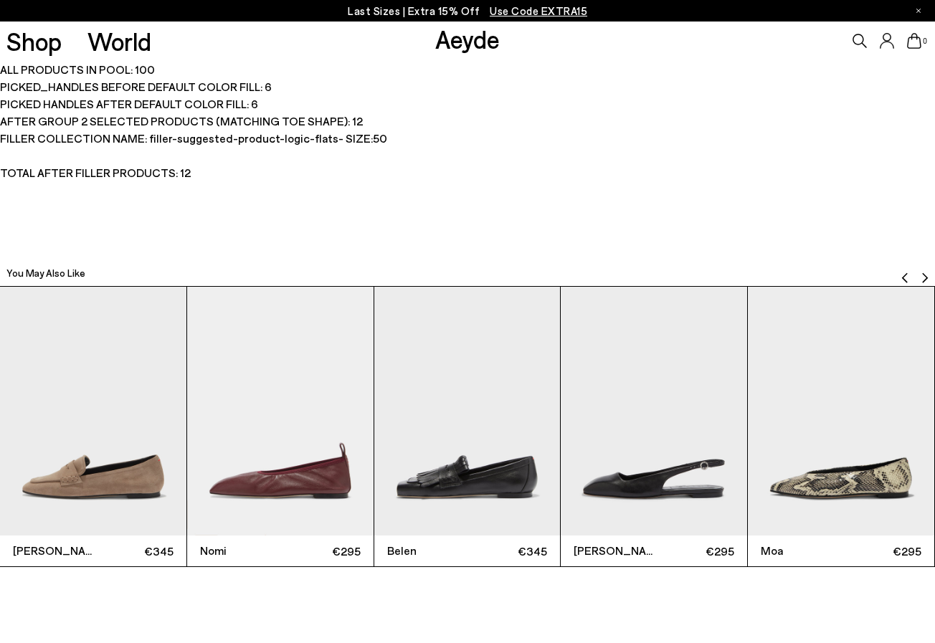
click at [904, 277] on img "Previous slide" at bounding box center [904, 277] width 11 height 11
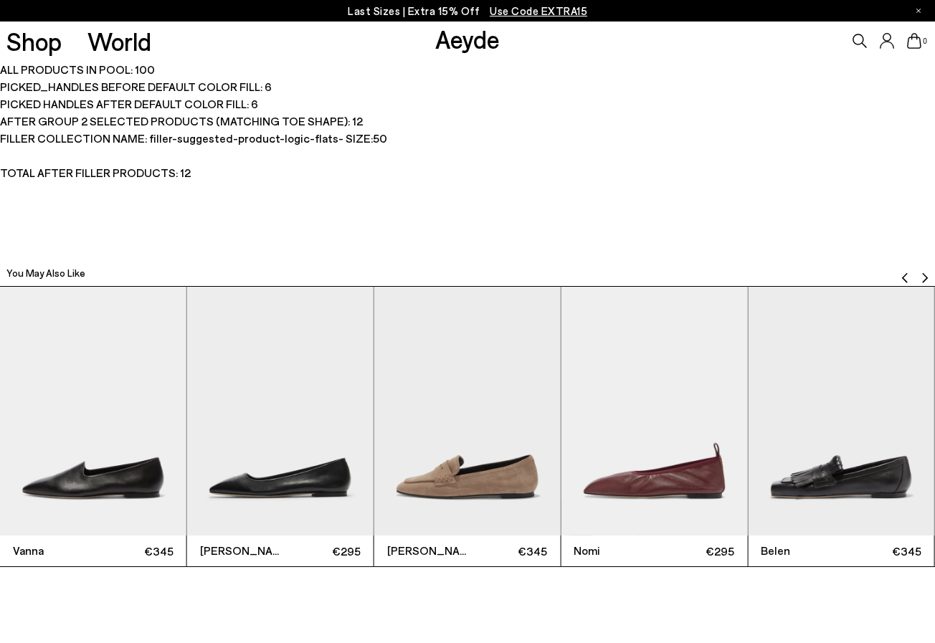
click at [904, 277] on img "Previous slide" at bounding box center [904, 277] width 11 height 11
click at [904, 278] on img "Previous slide" at bounding box center [904, 277] width 11 height 11
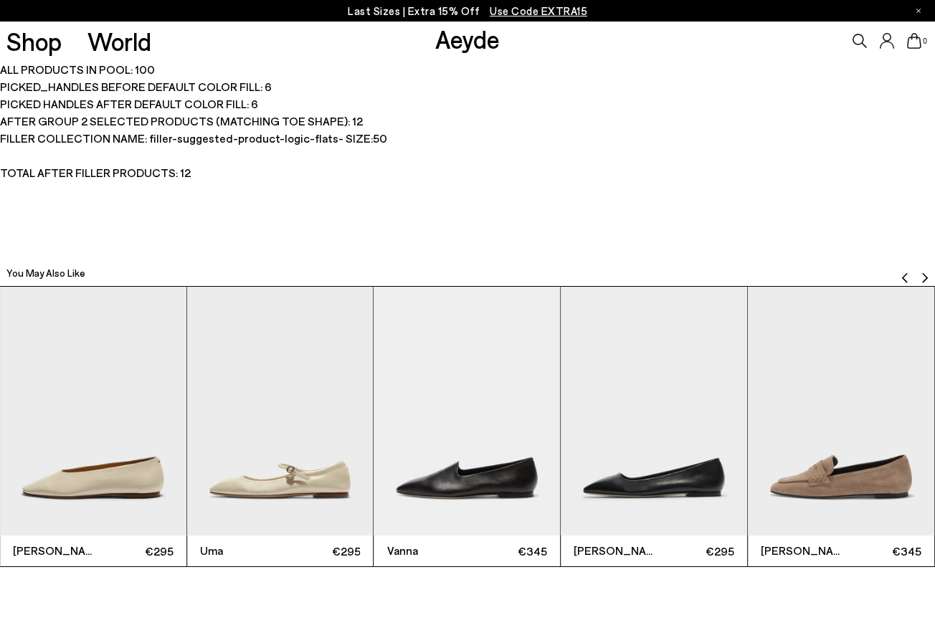
click at [904, 278] on img "Previous slide" at bounding box center [904, 277] width 11 height 11
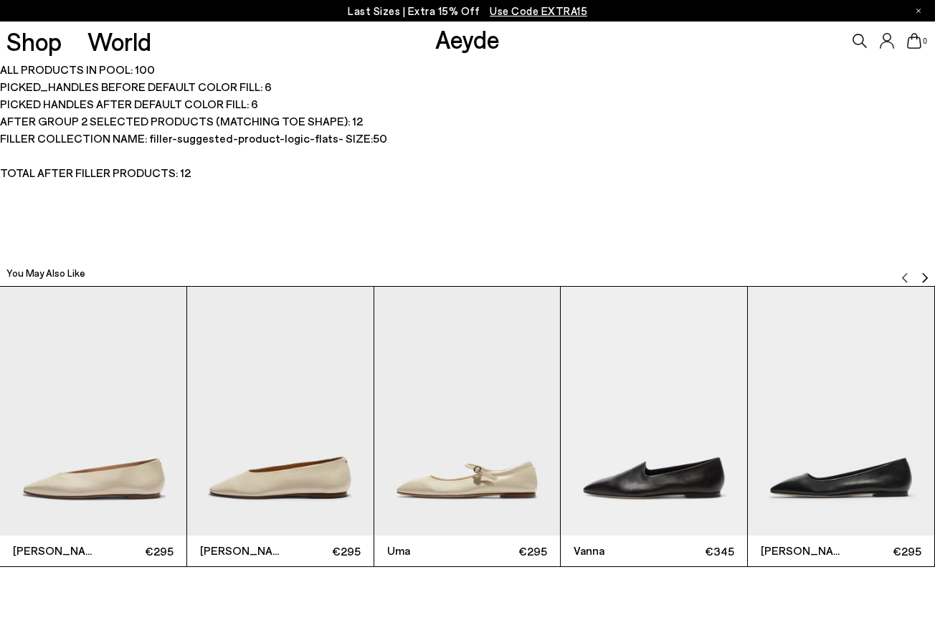
click at [457, 464] on img "3 / 12" at bounding box center [467, 411] width 186 height 248
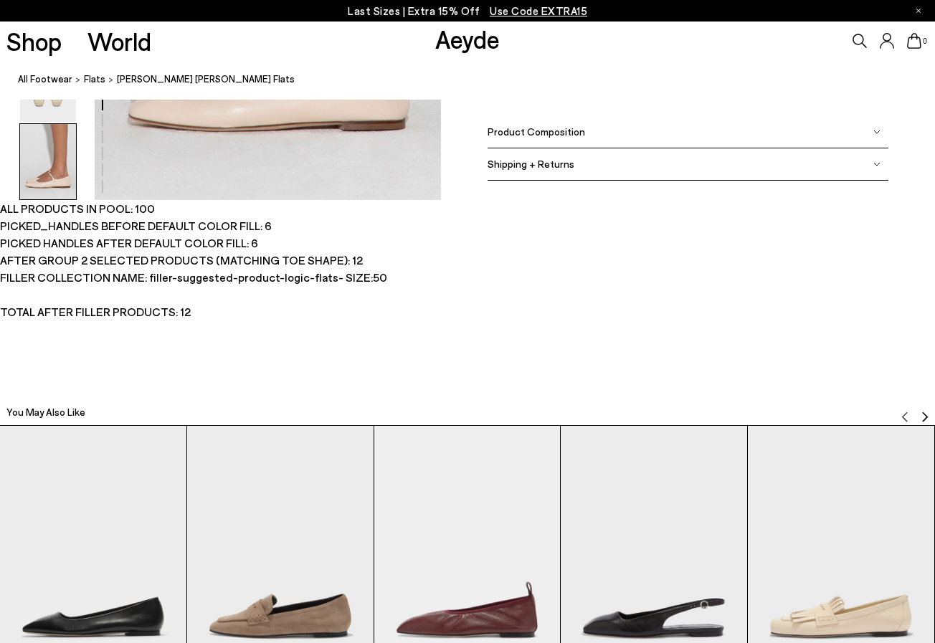
scroll to position [2968, 0]
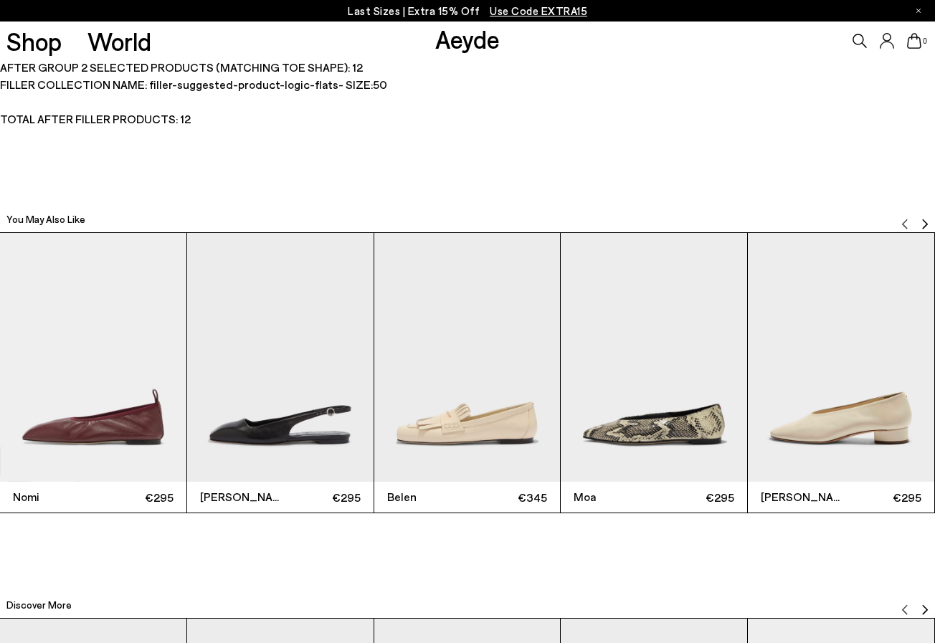
scroll to position [2968, 0]
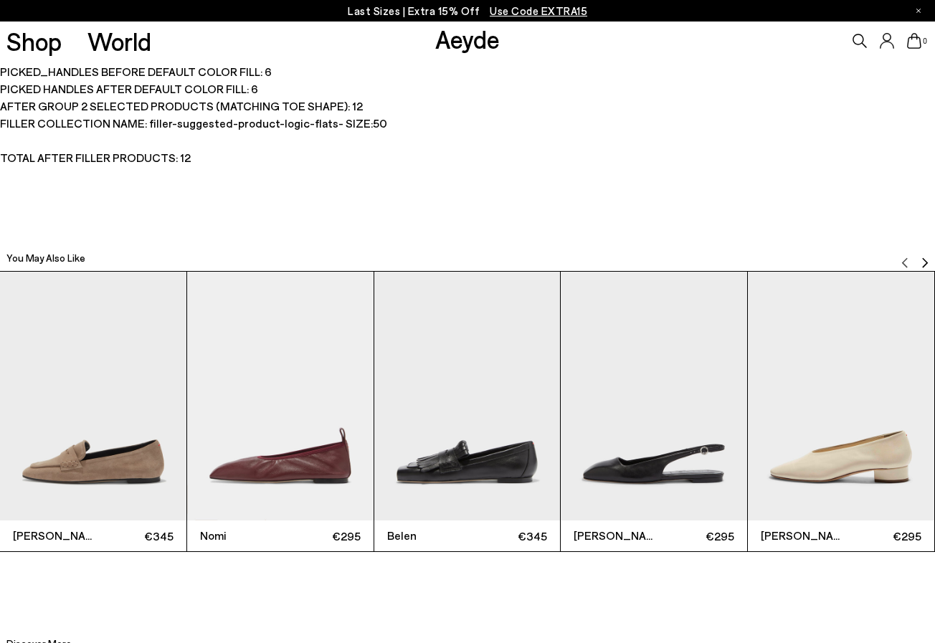
scroll to position [2968, 0]
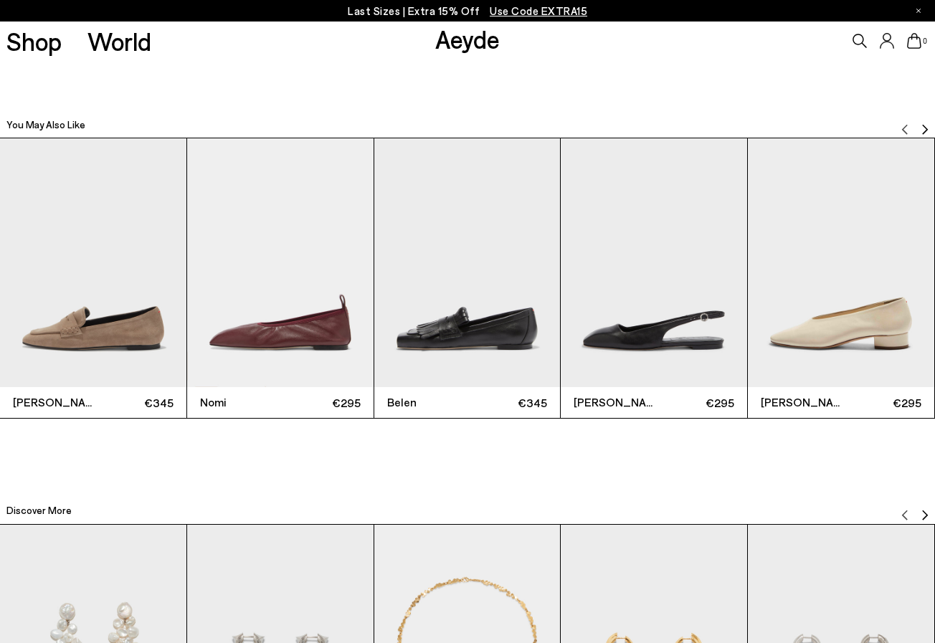
click at [648, 350] on img "4 / 12" at bounding box center [653, 262] width 186 height 248
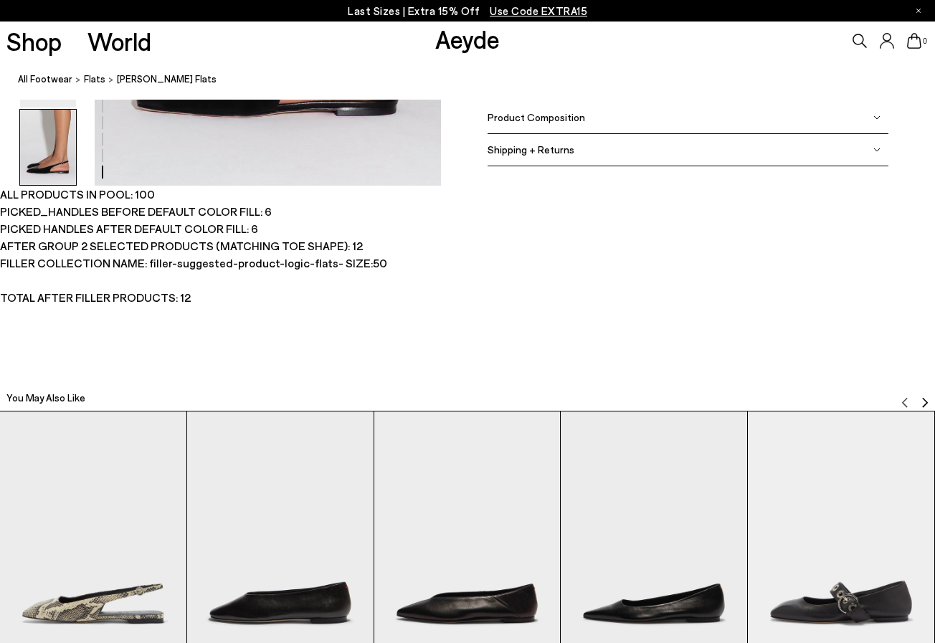
scroll to position [2829, 0]
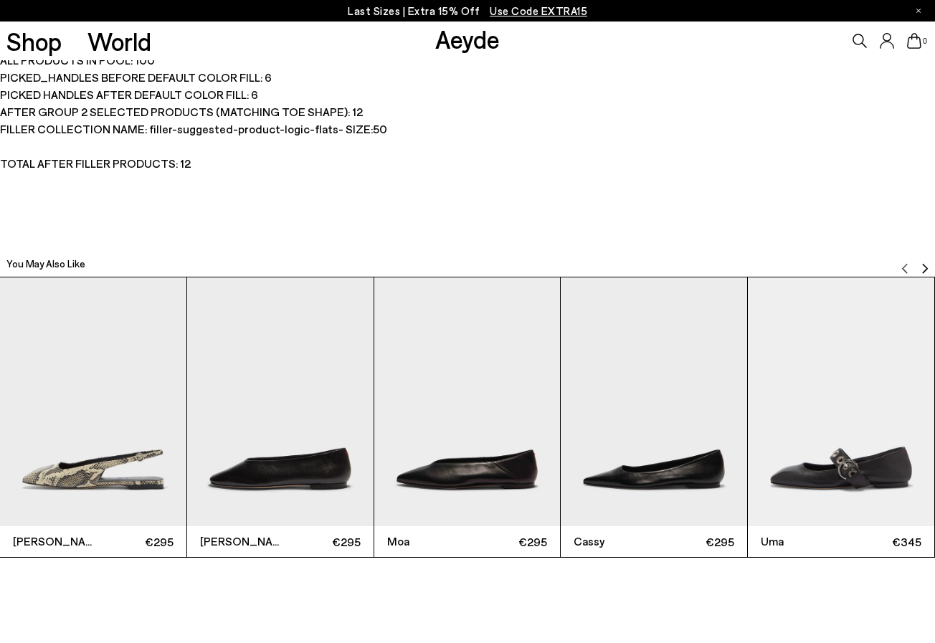
click at [923, 267] on img "Next slide" at bounding box center [924, 268] width 11 height 11
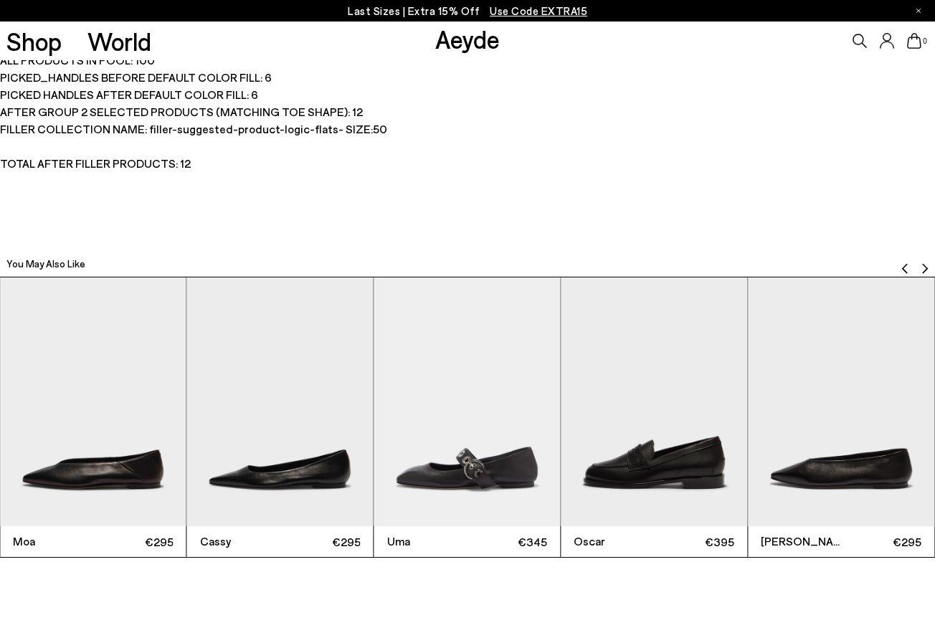
click at [923, 267] on img "Next slide" at bounding box center [924, 268] width 11 height 11
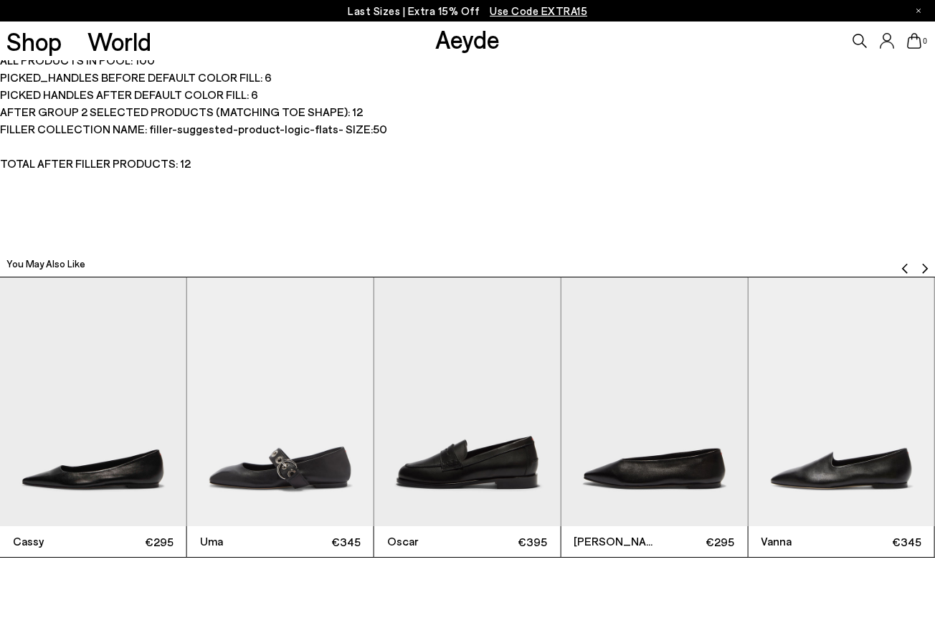
click at [924, 267] on img "Next slide" at bounding box center [924, 268] width 11 height 11
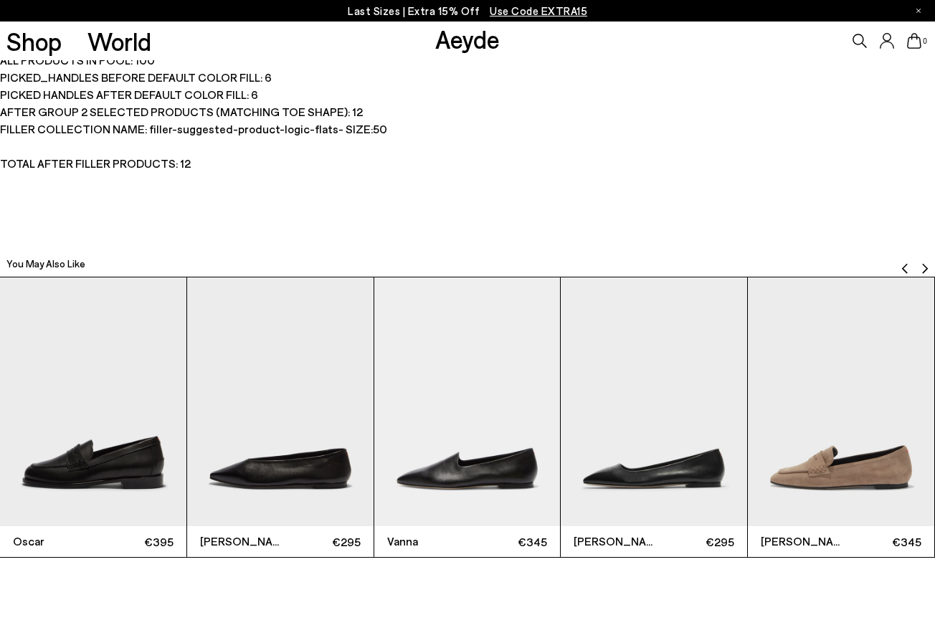
click at [924, 267] on img "Next slide" at bounding box center [924, 268] width 11 height 11
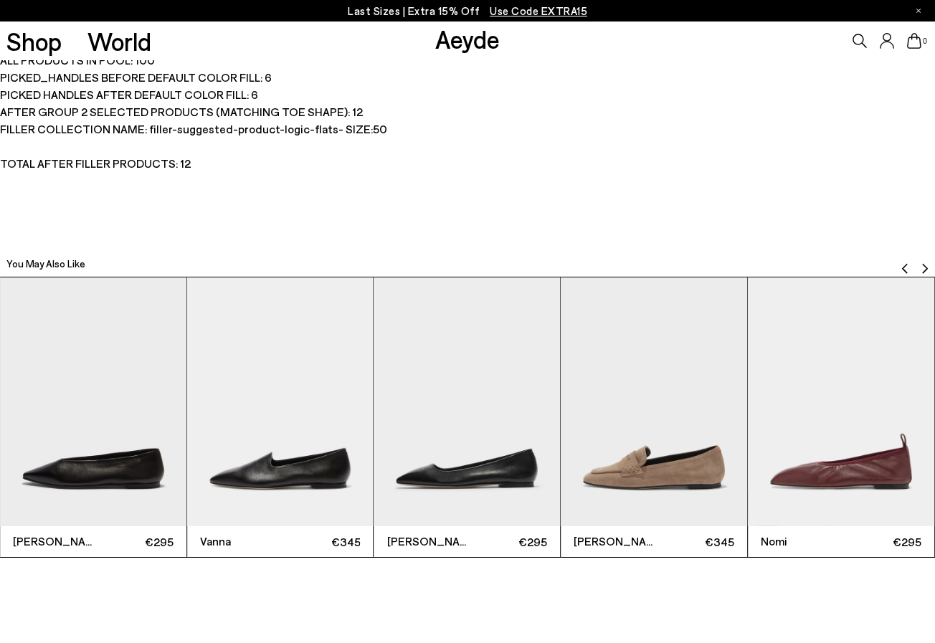
click at [924, 267] on img "Next slide" at bounding box center [924, 268] width 11 height 11
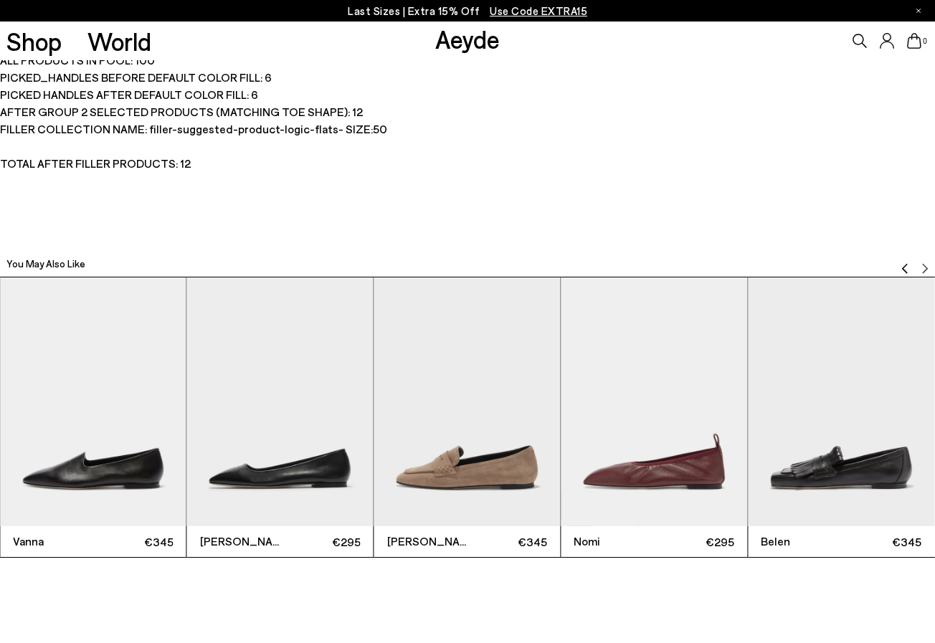
click at [904, 267] on img "Previous slide" at bounding box center [904, 268] width 11 height 11
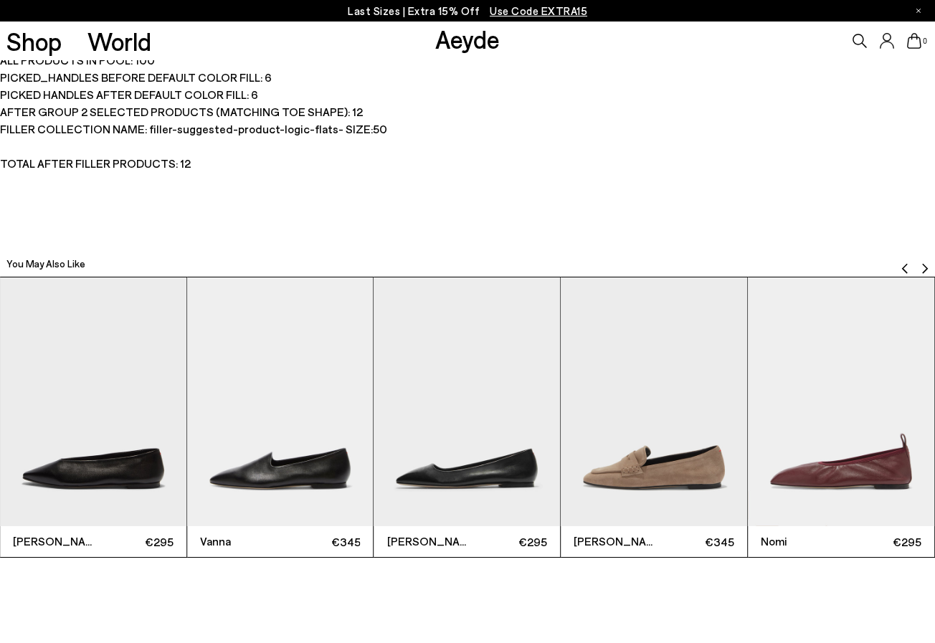
click at [904, 267] on img "Previous slide" at bounding box center [904, 268] width 11 height 11
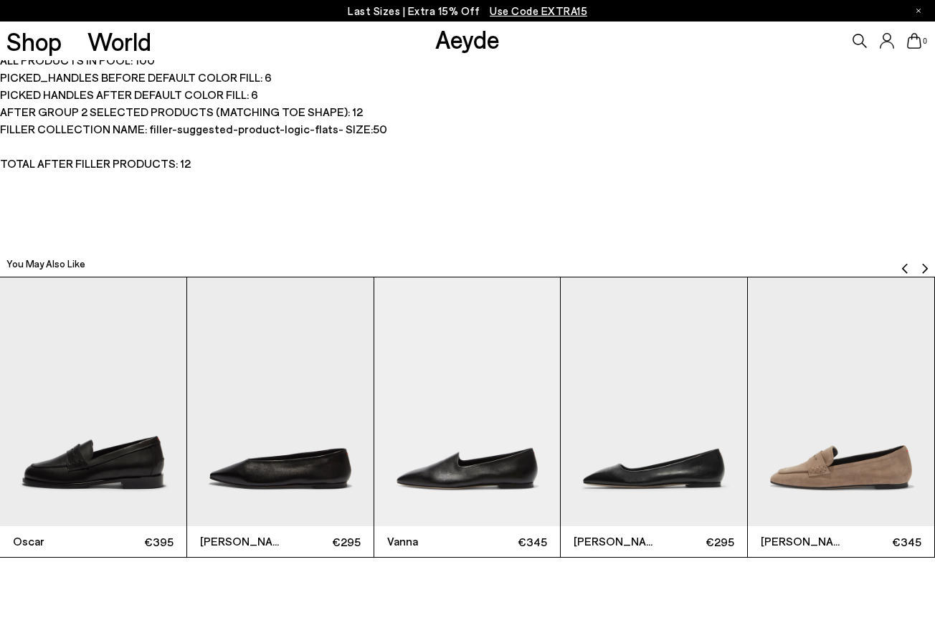
click at [904, 267] on img "Previous slide" at bounding box center [904, 268] width 11 height 11
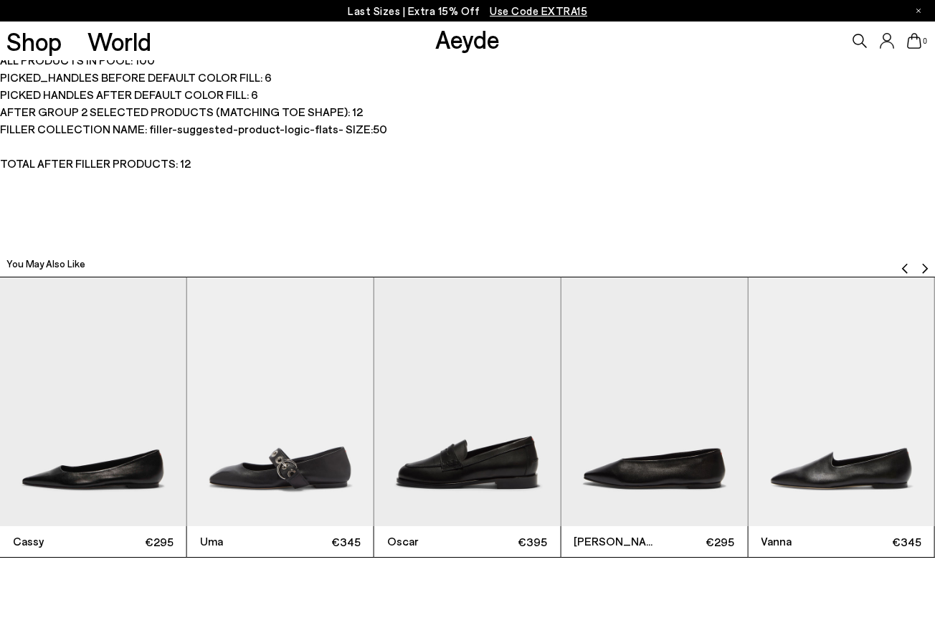
click at [904, 267] on img "Previous slide" at bounding box center [904, 268] width 11 height 11
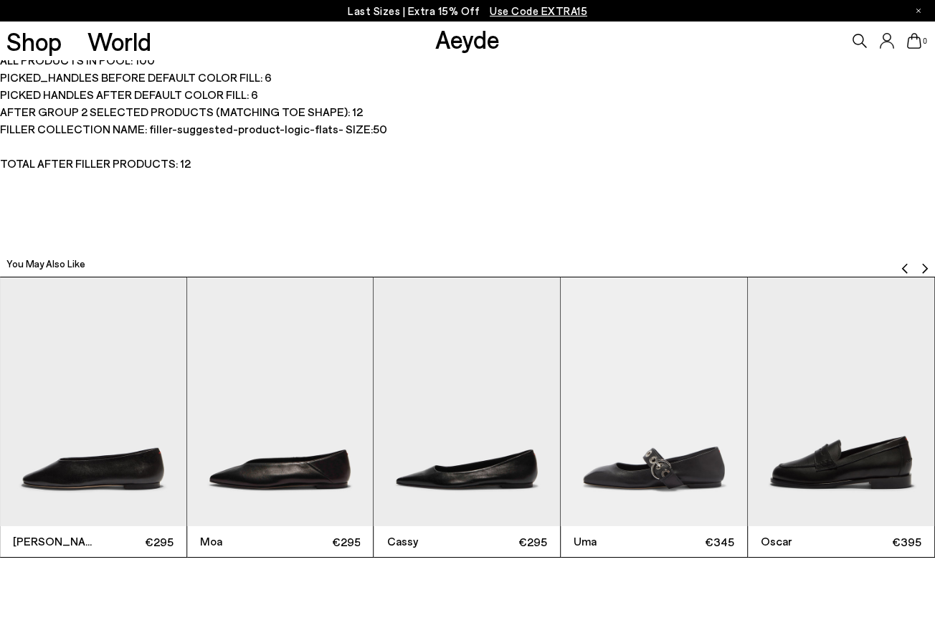
click at [903, 268] on img "Previous slide" at bounding box center [904, 268] width 11 height 11
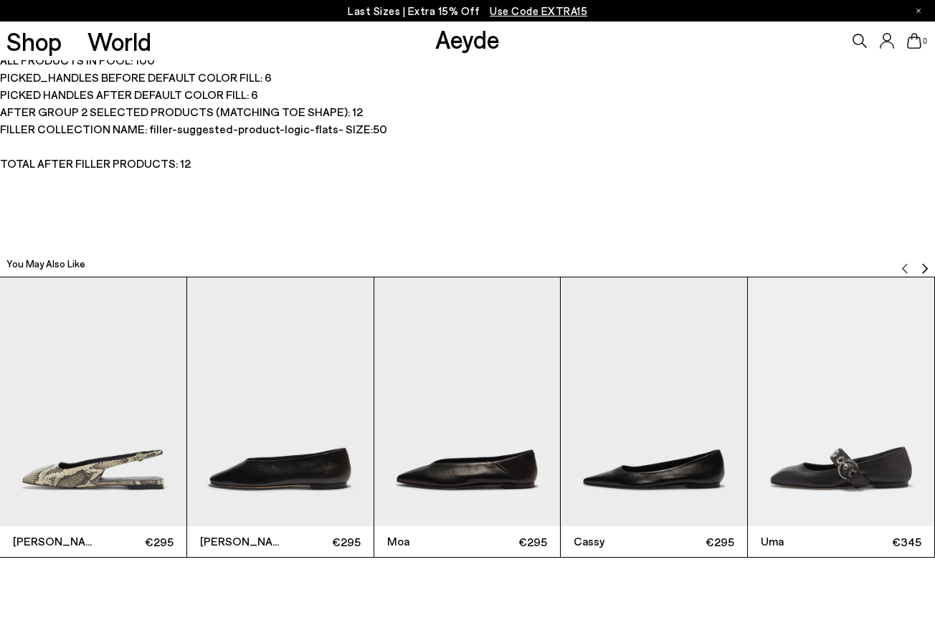
click at [926, 266] on img "Next slide" at bounding box center [924, 268] width 11 height 11
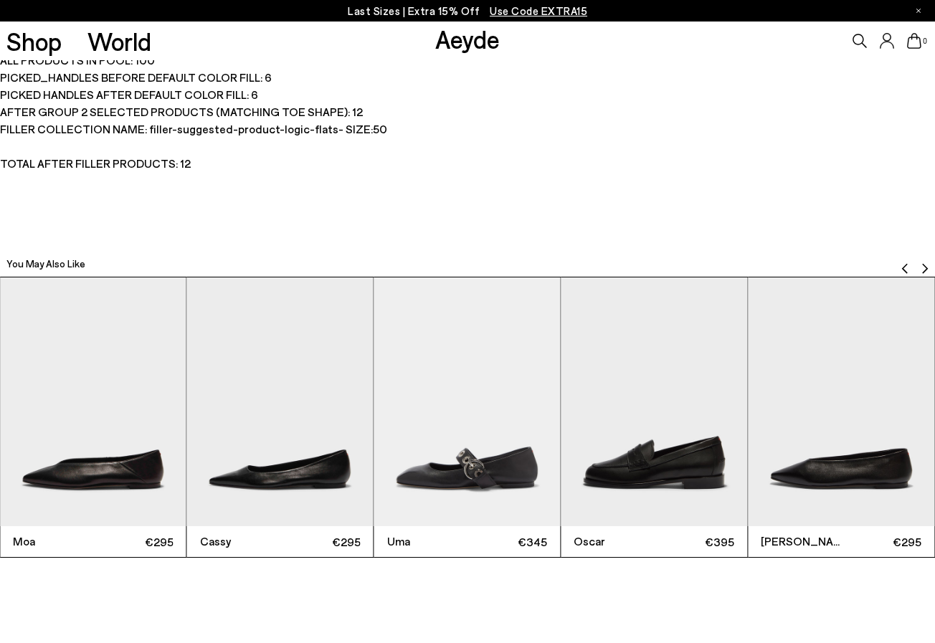
click at [927, 265] on img "Next slide" at bounding box center [924, 268] width 11 height 11
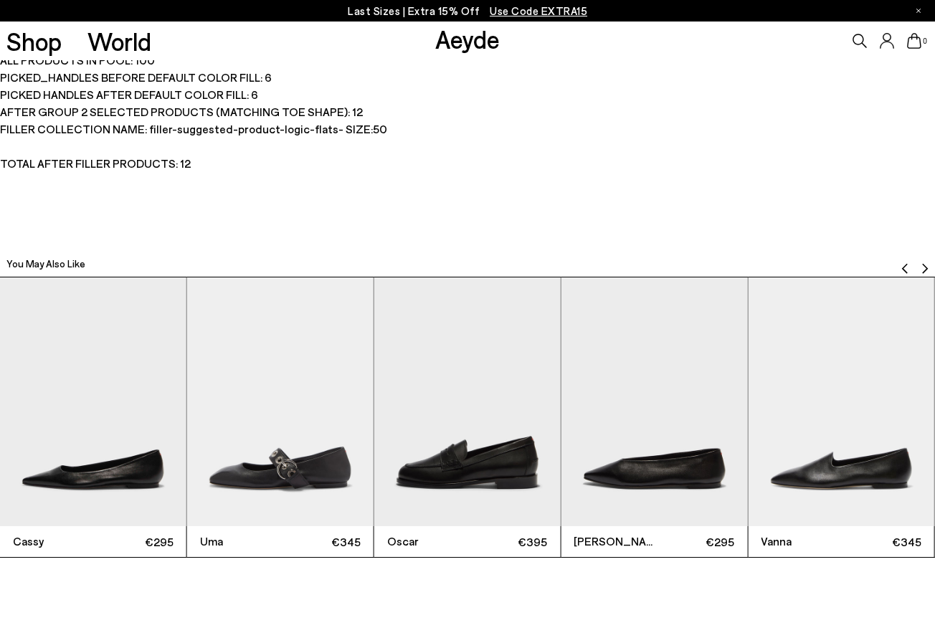
click at [927, 265] on img "Next slide" at bounding box center [924, 268] width 11 height 11
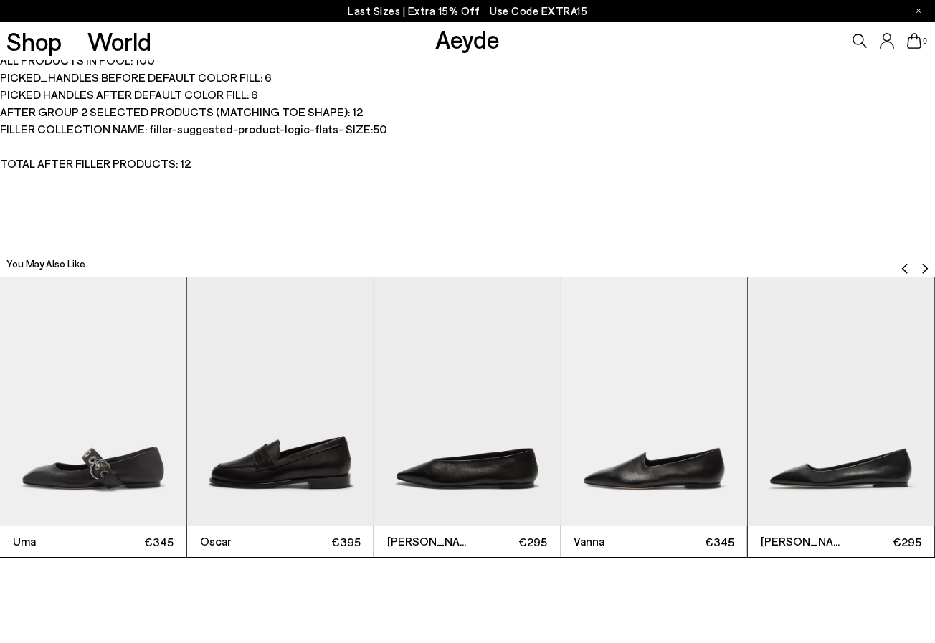
click at [927, 265] on img "Next slide" at bounding box center [924, 268] width 11 height 11
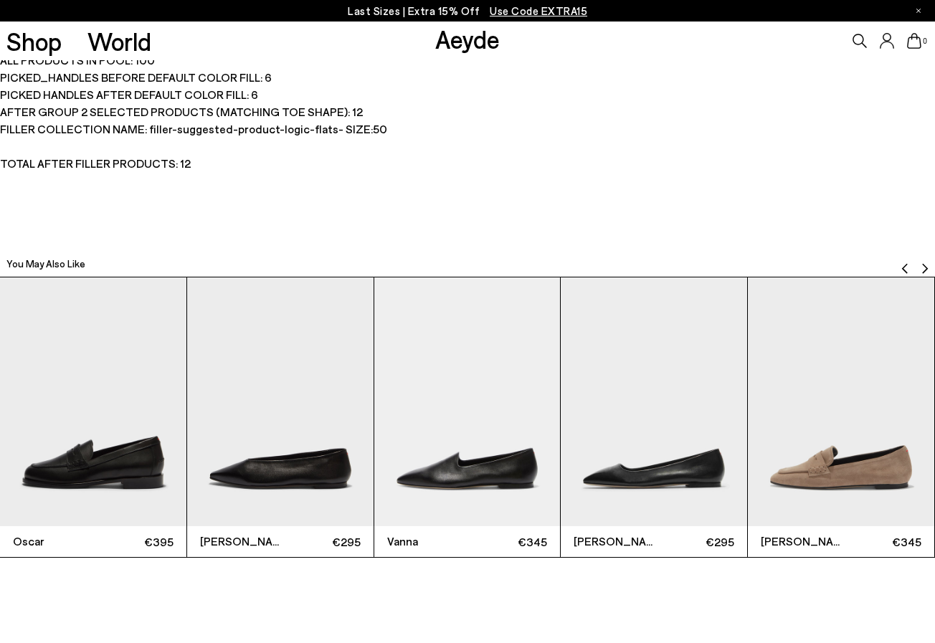
click at [838, 419] on img "10 / 12" at bounding box center [840, 401] width 186 height 248
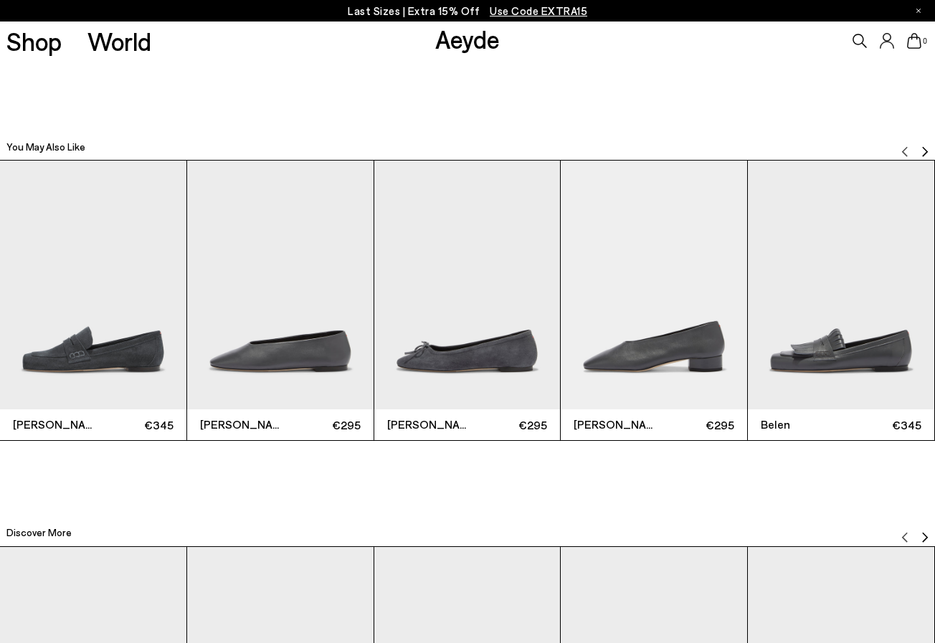
scroll to position [2945, 0]
click at [924, 148] on img "Next slide" at bounding box center [924, 151] width 11 height 11
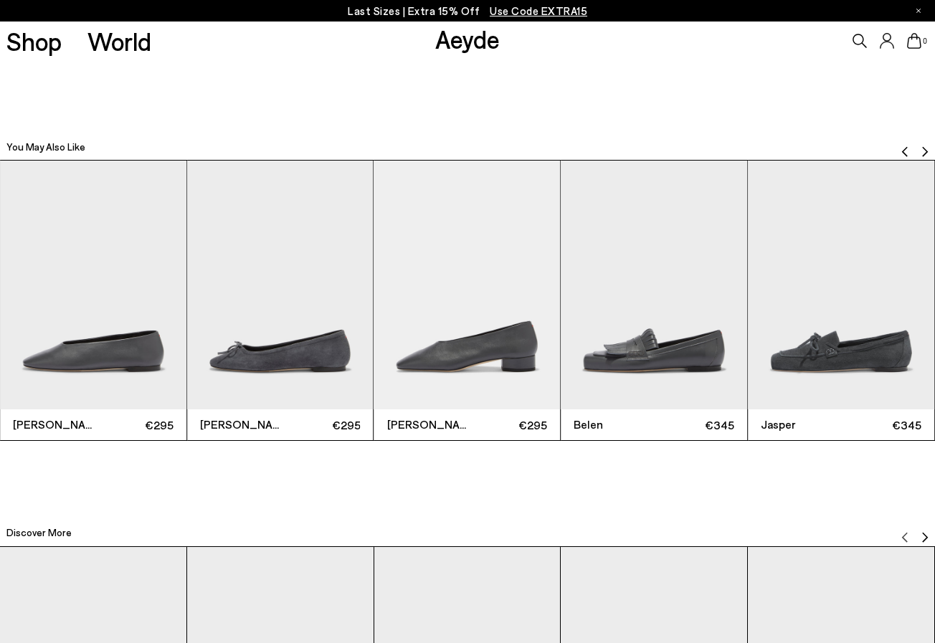
click at [924, 148] on img "Next slide" at bounding box center [924, 151] width 11 height 11
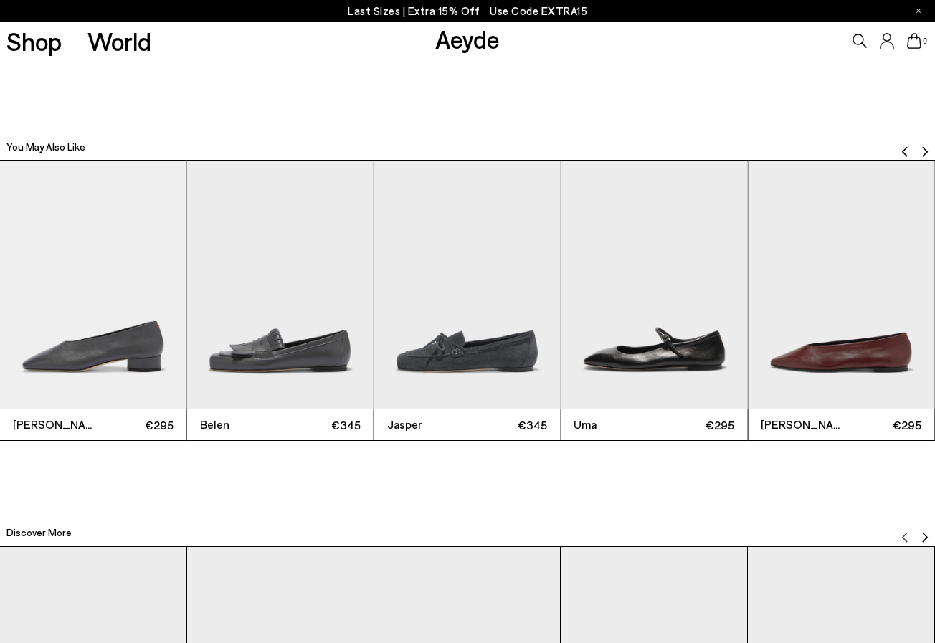
click at [924, 148] on img "Next slide" at bounding box center [924, 151] width 11 height 11
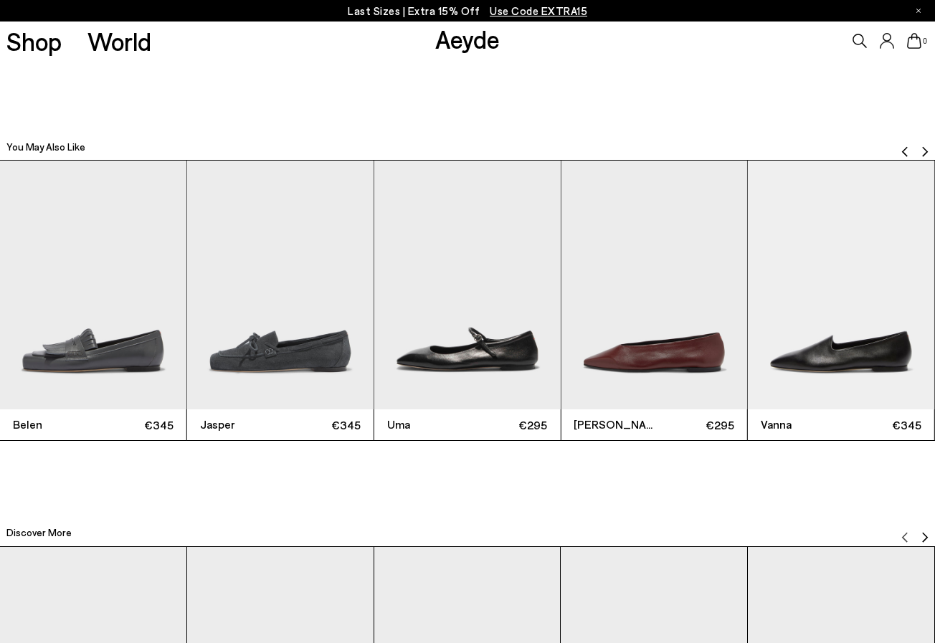
click at [924, 148] on img "Next slide" at bounding box center [924, 151] width 11 height 11
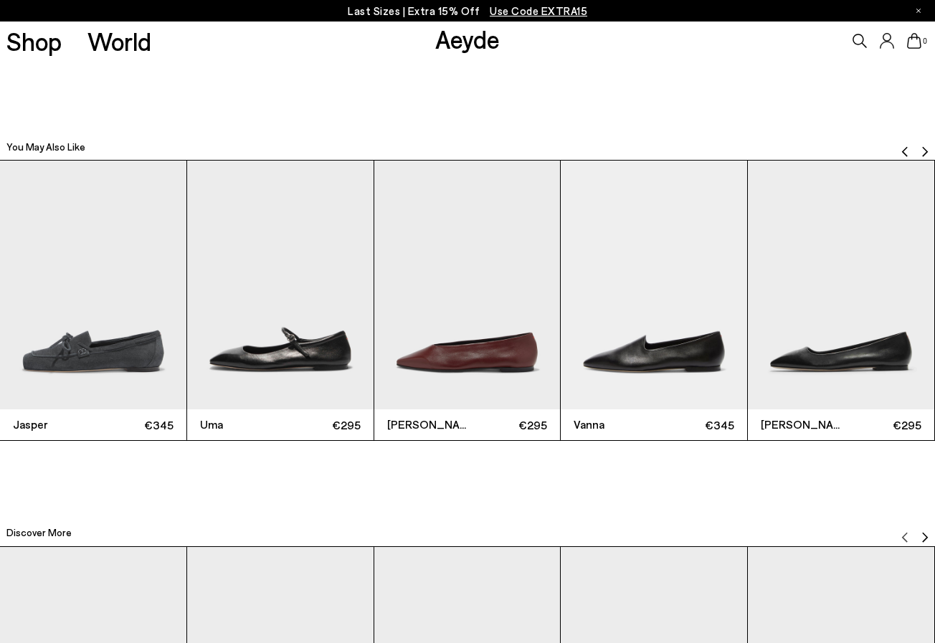
click at [925, 148] on img "Next slide" at bounding box center [924, 151] width 11 height 11
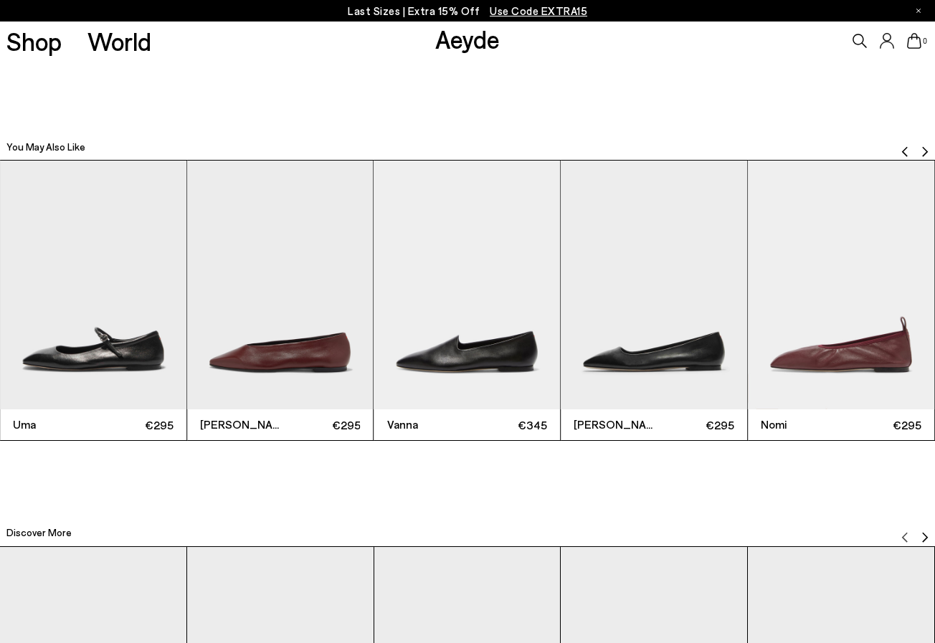
click at [925, 148] on img "Next slide" at bounding box center [924, 151] width 11 height 11
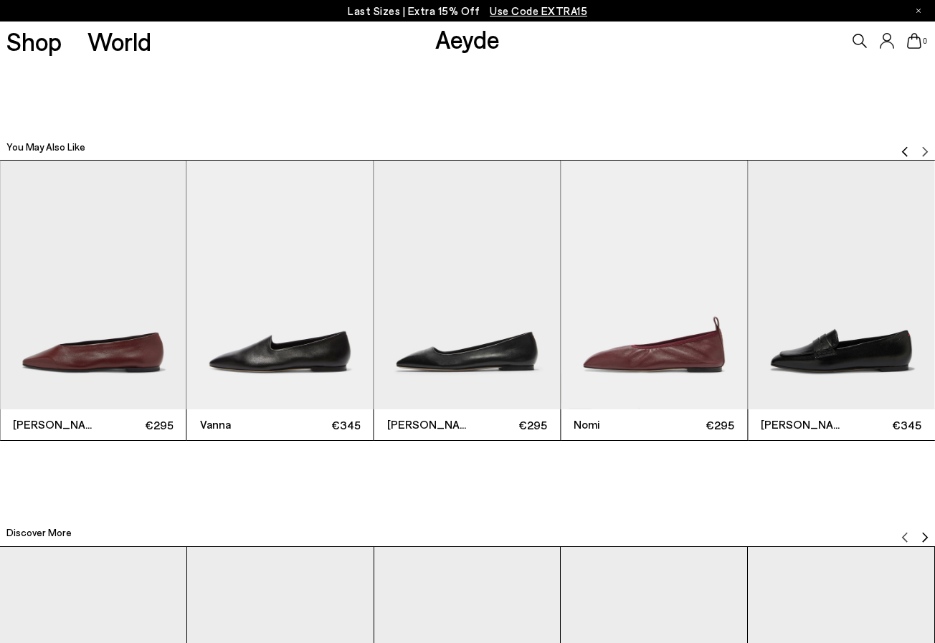
click at [901, 150] on img "Previous slide" at bounding box center [904, 151] width 11 height 11
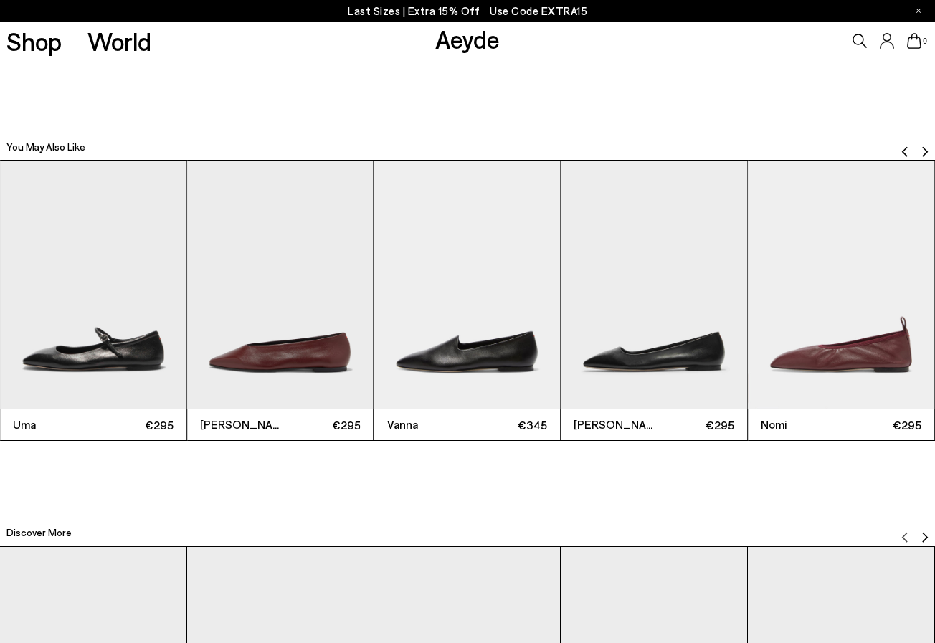
click at [900, 150] on img "Previous slide" at bounding box center [904, 151] width 11 height 11
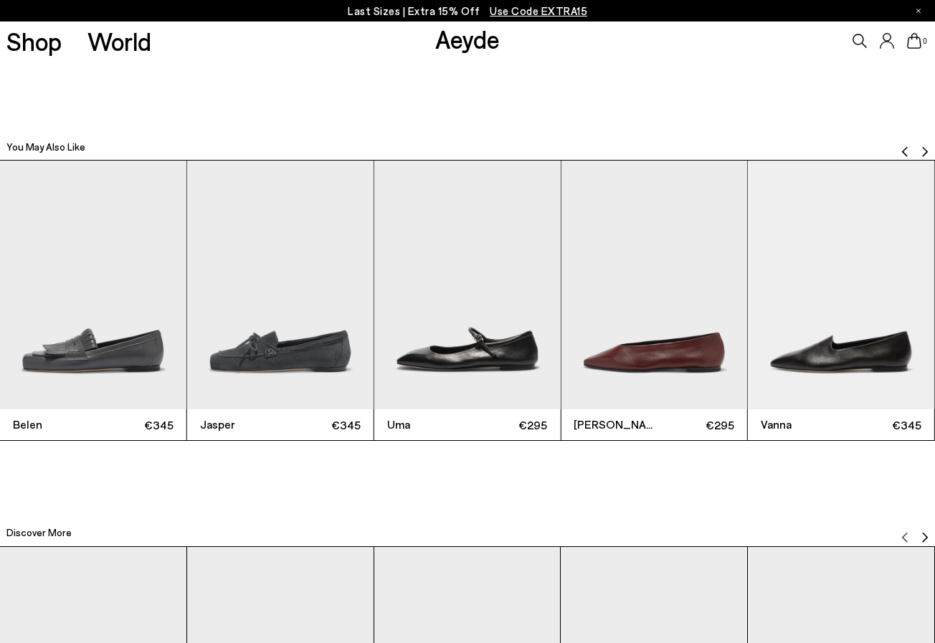
click at [900, 150] on img "Previous slide" at bounding box center [904, 151] width 11 height 11
click at [900, 151] on img "Previous slide" at bounding box center [904, 151] width 11 height 11
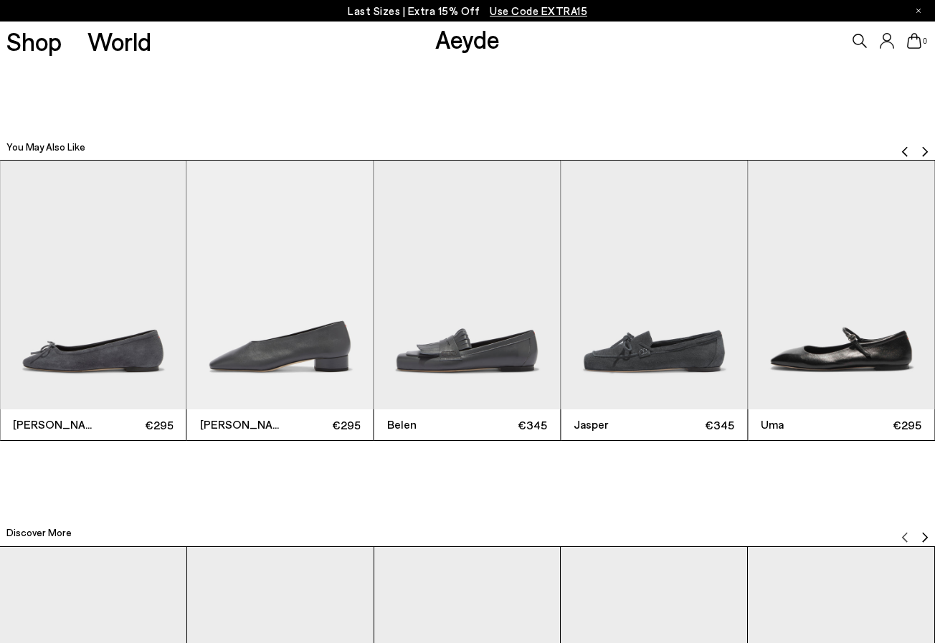
click at [900, 151] on img "Previous slide" at bounding box center [904, 151] width 11 height 11
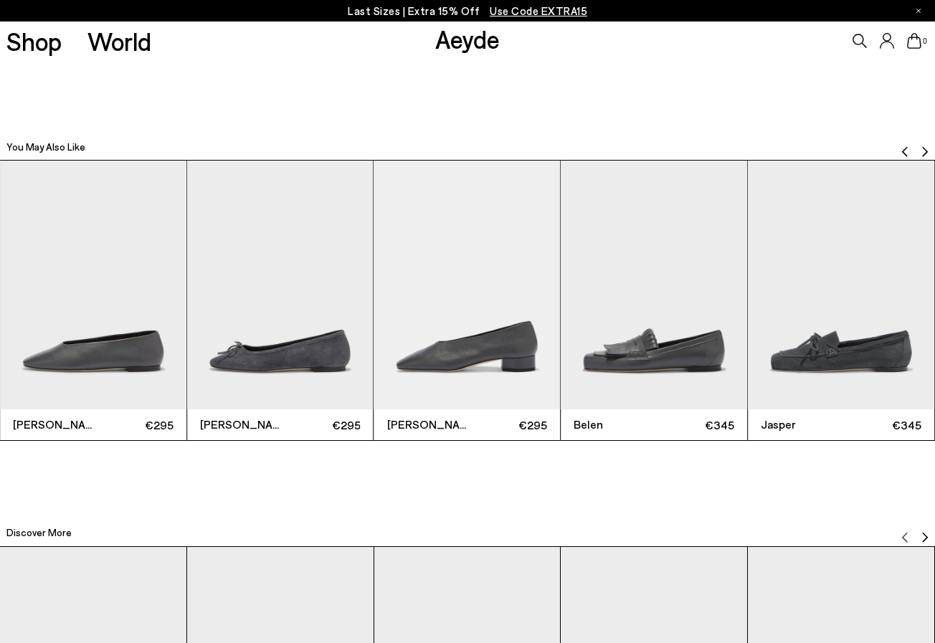
click at [901, 151] on img "Previous slide" at bounding box center [904, 151] width 11 height 11
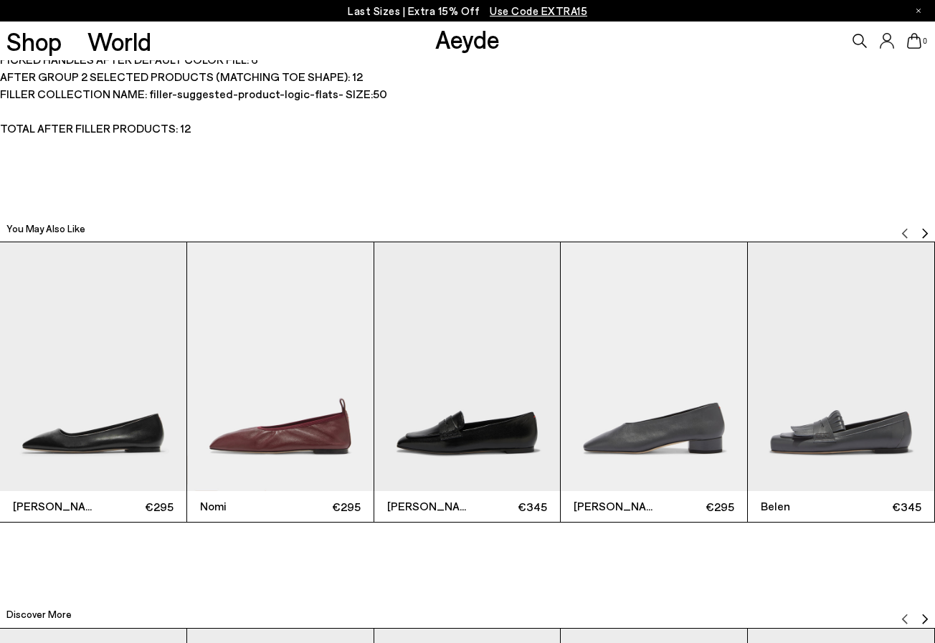
scroll to position [2945, 0]
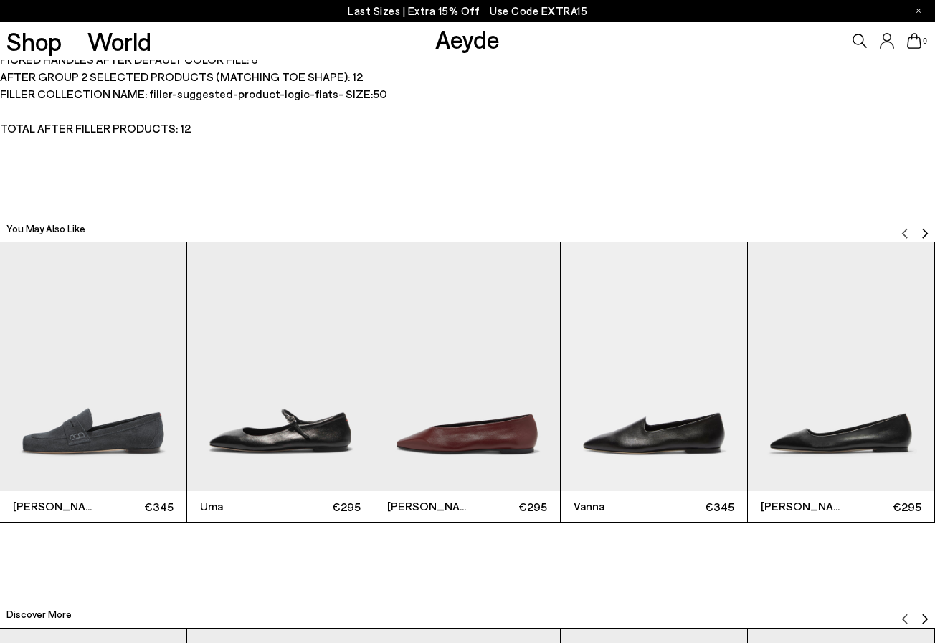
scroll to position [2945, 0]
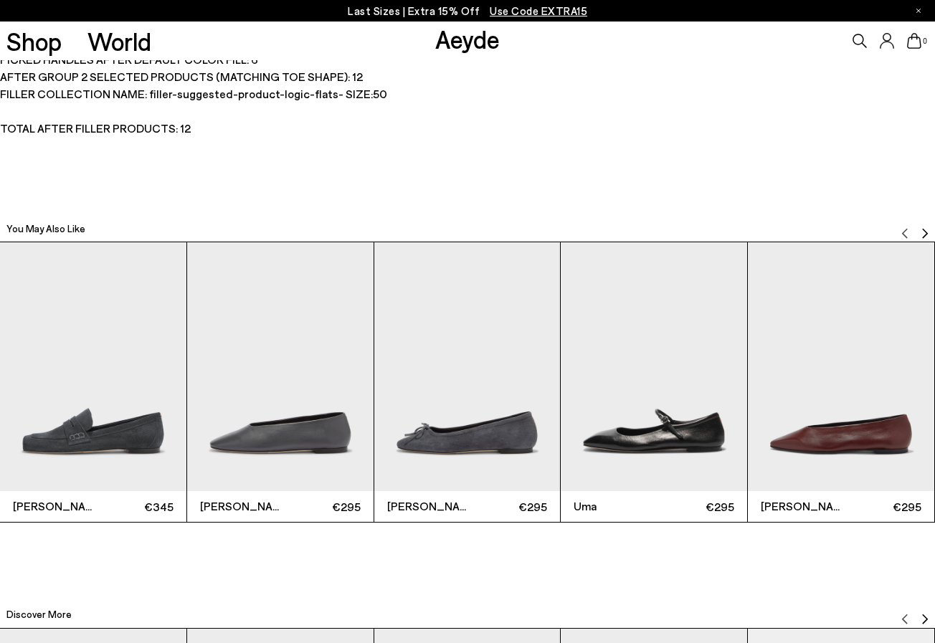
scroll to position [2945, 0]
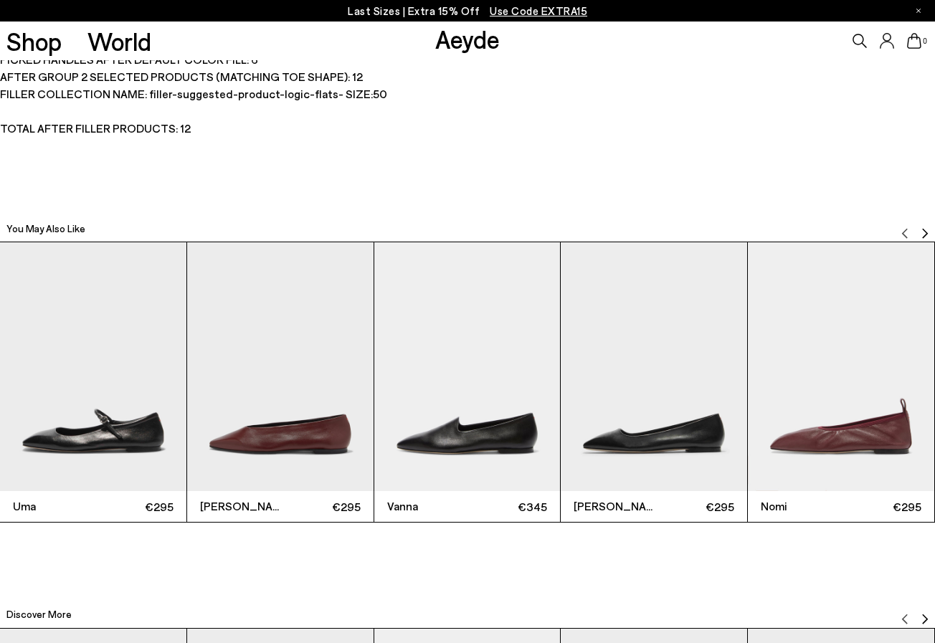
scroll to position [2945, 0]
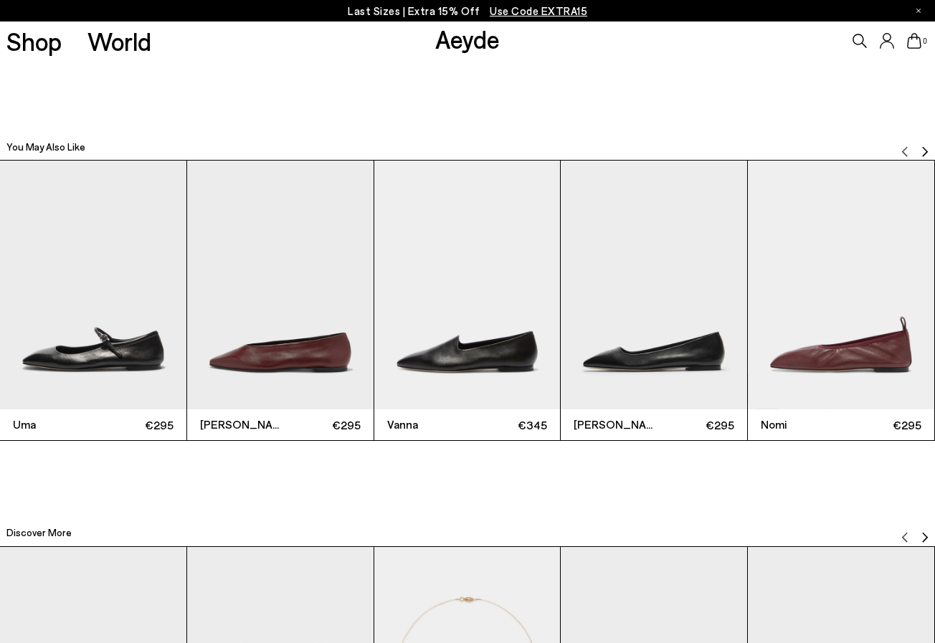
click at [230, 323] on img "2 / 12" at bounding box center [280, 285] width 186 height 248
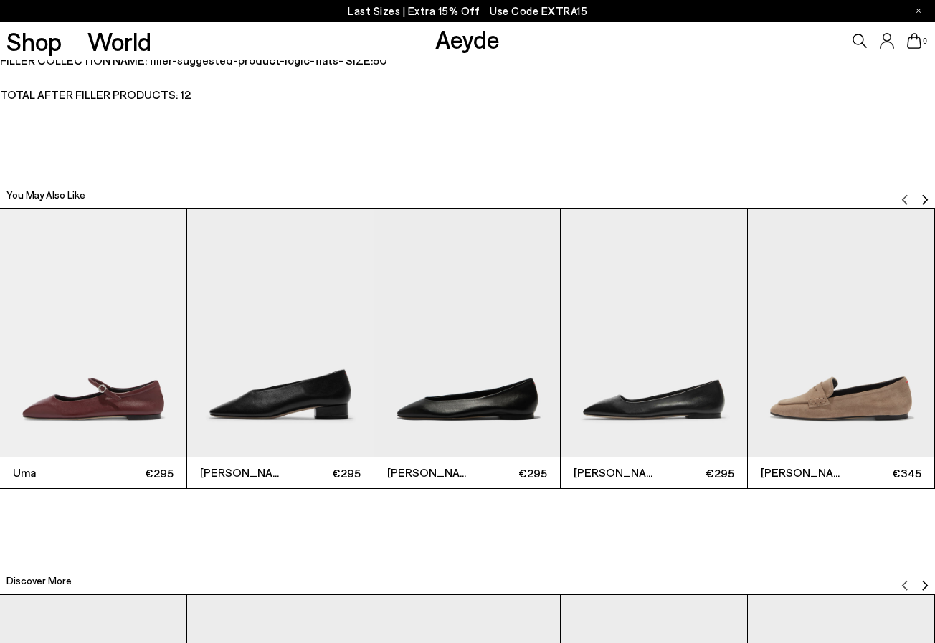
scroll to position [2960, 0]
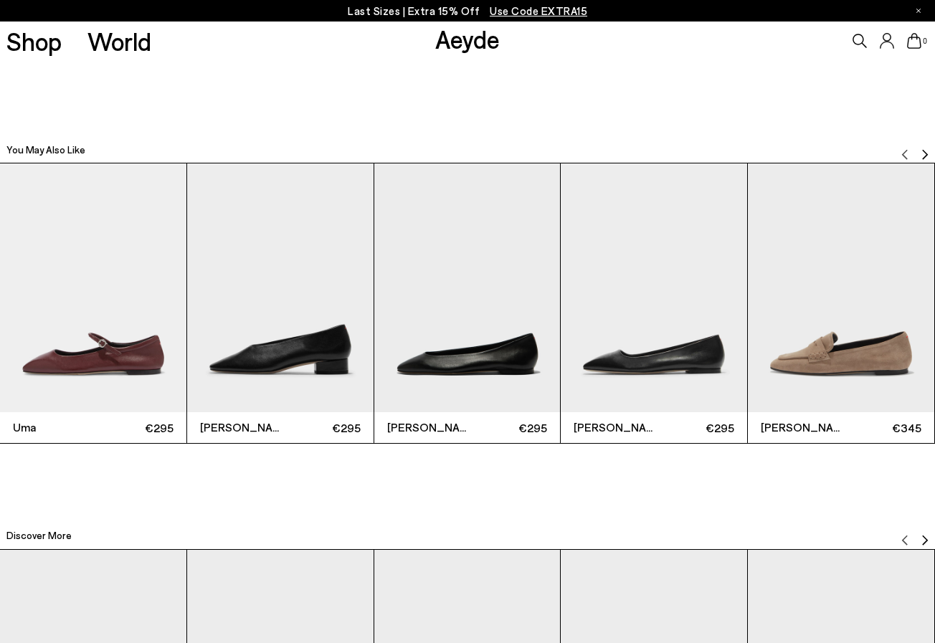
click at [922, 155] on img "Next slide" at bounding box center [924, 154] width 11 height 11
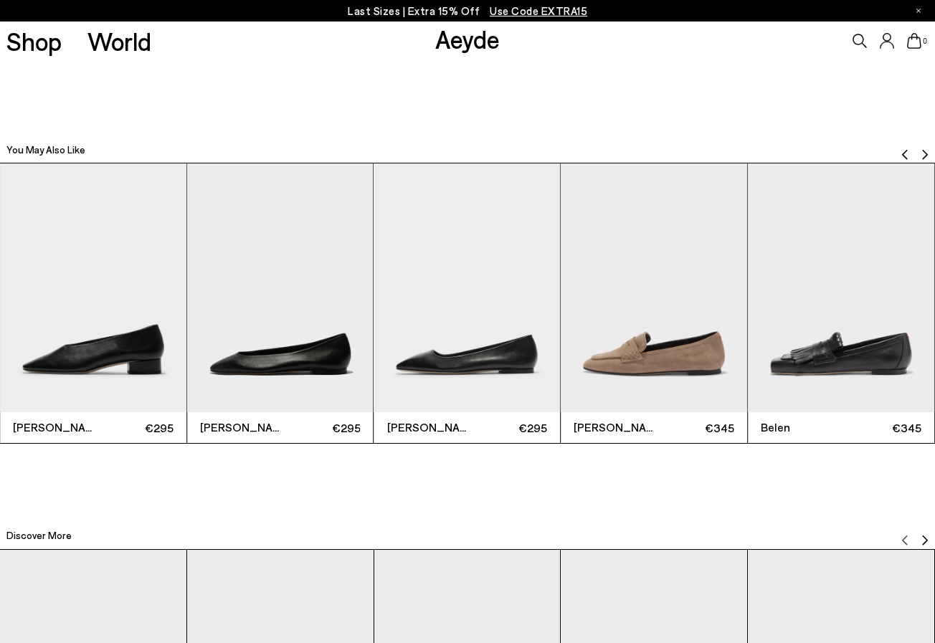
click at [922, 155] on img "Next slide" at bounding box center [924, 154] width 11 height 11
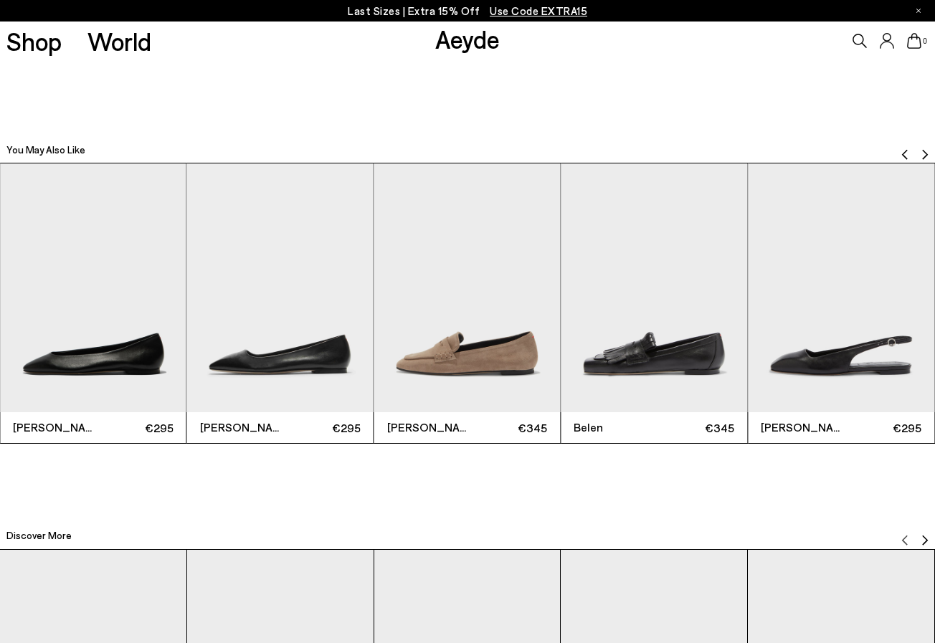
click at [922, 156] on img "Next slide" at bounding box center [924, 154] width 11 height 11
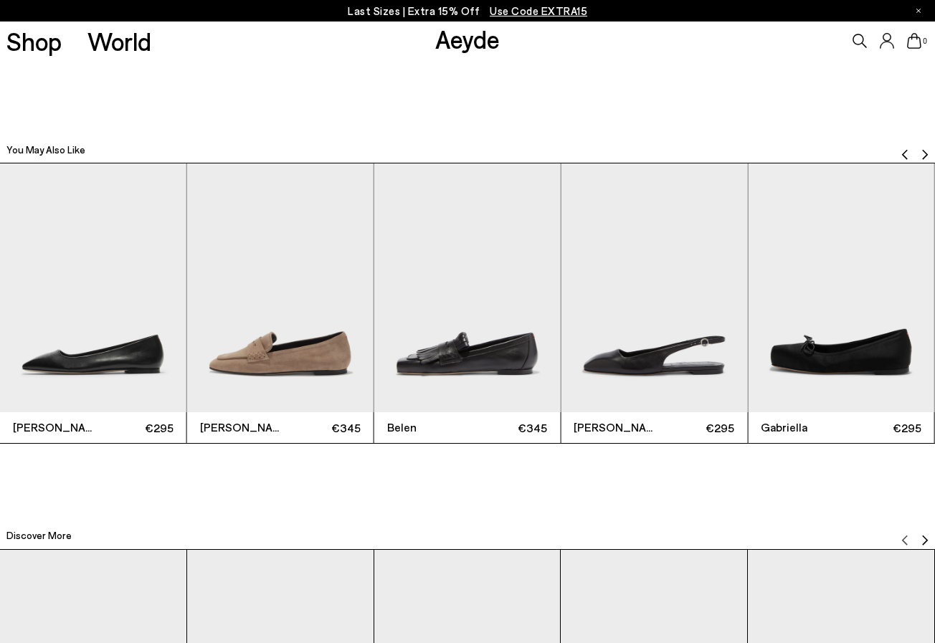
click at [922, 156] on img "Next slide" at bounding box center [924, 154] width 11 height 11
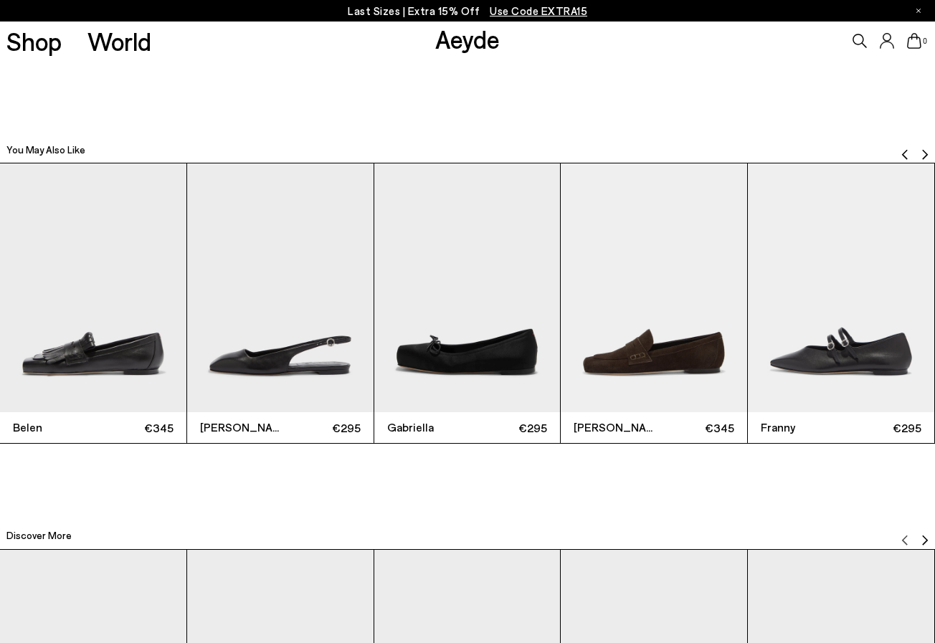
click at [922, 156] on img "Next slide" at bounding box center [924, 154] width 11 height 11
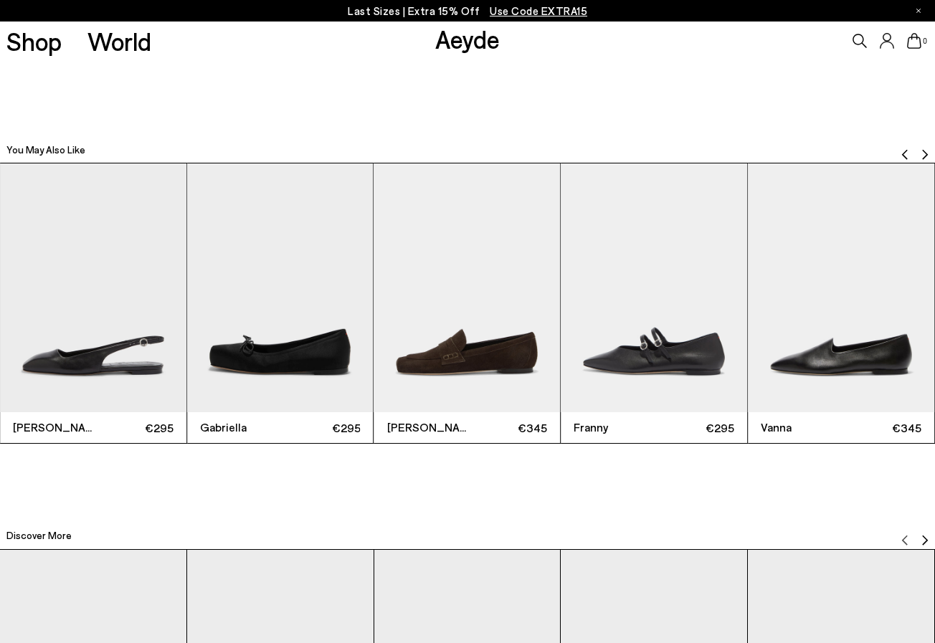
click at [902, 153] on img "Previous slide" at bounding box center [904, 154] width 11 height 11
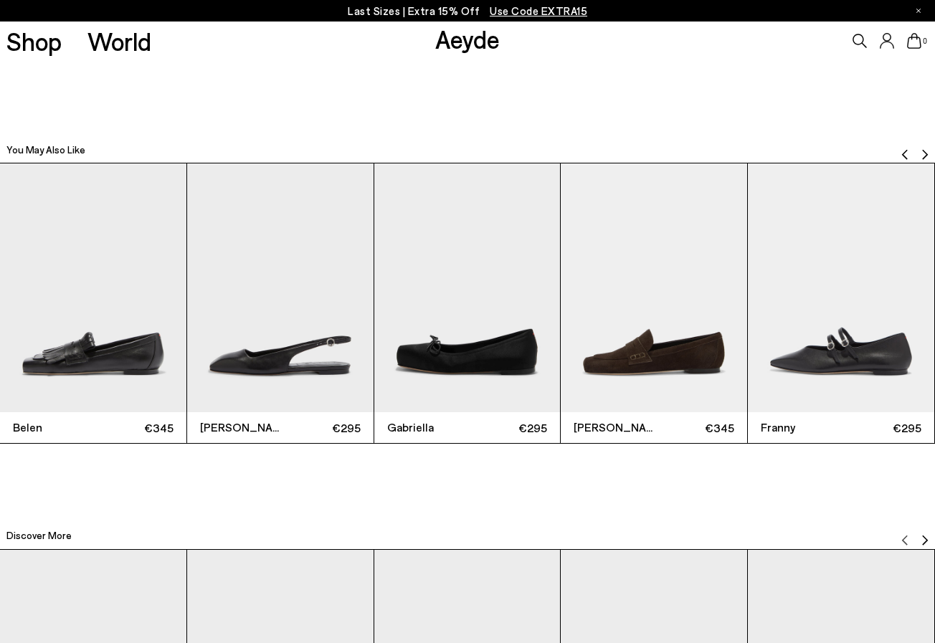
click at [902, 153] on img "Previous slide" at bounding box center [904, 154] width 11 height 11
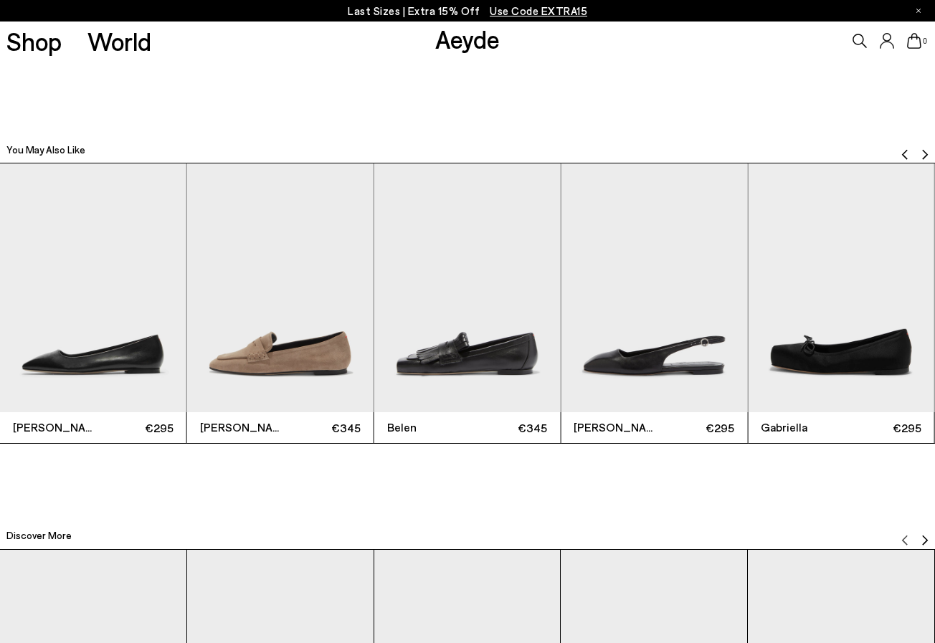
click at [902, 153] on img "Previous slide" at bounding box center [904, 154] width 11 height 11
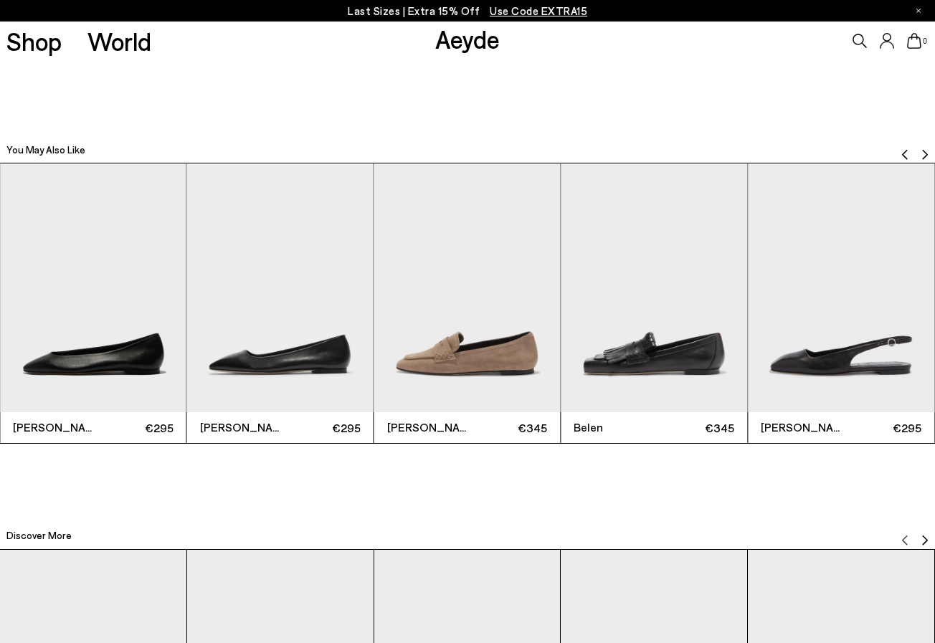
click at [902, 153] on img "Previous slide" at bounding box center [904, 154] width 11 height 11
